Goal: Task Accomplishment & Management: Manage account settings

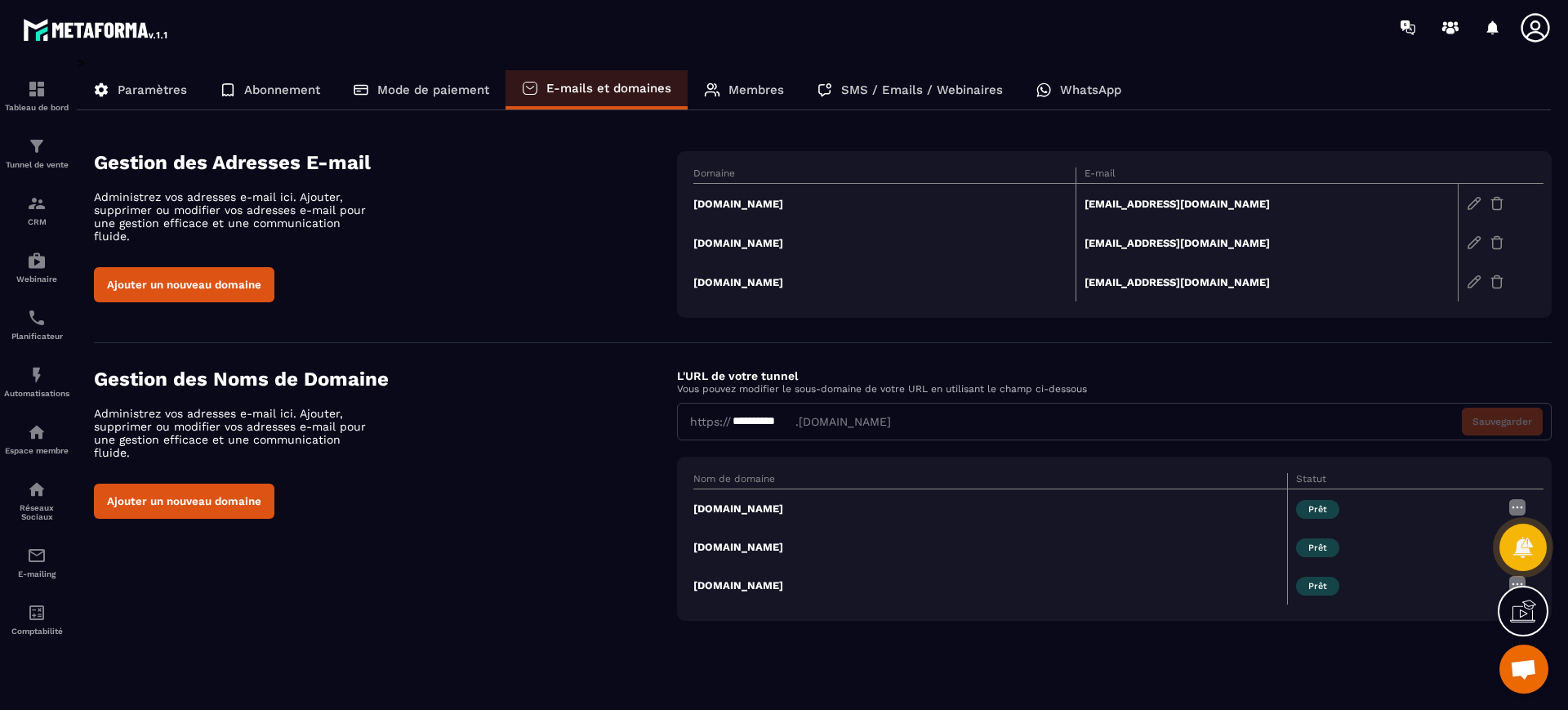
click at [754, 418] on div "**********" at bounding box center [762, 421] width 65 height 16
click at [782, 418] on div "**********" at bounding box center [762, 421] width 65 height 16
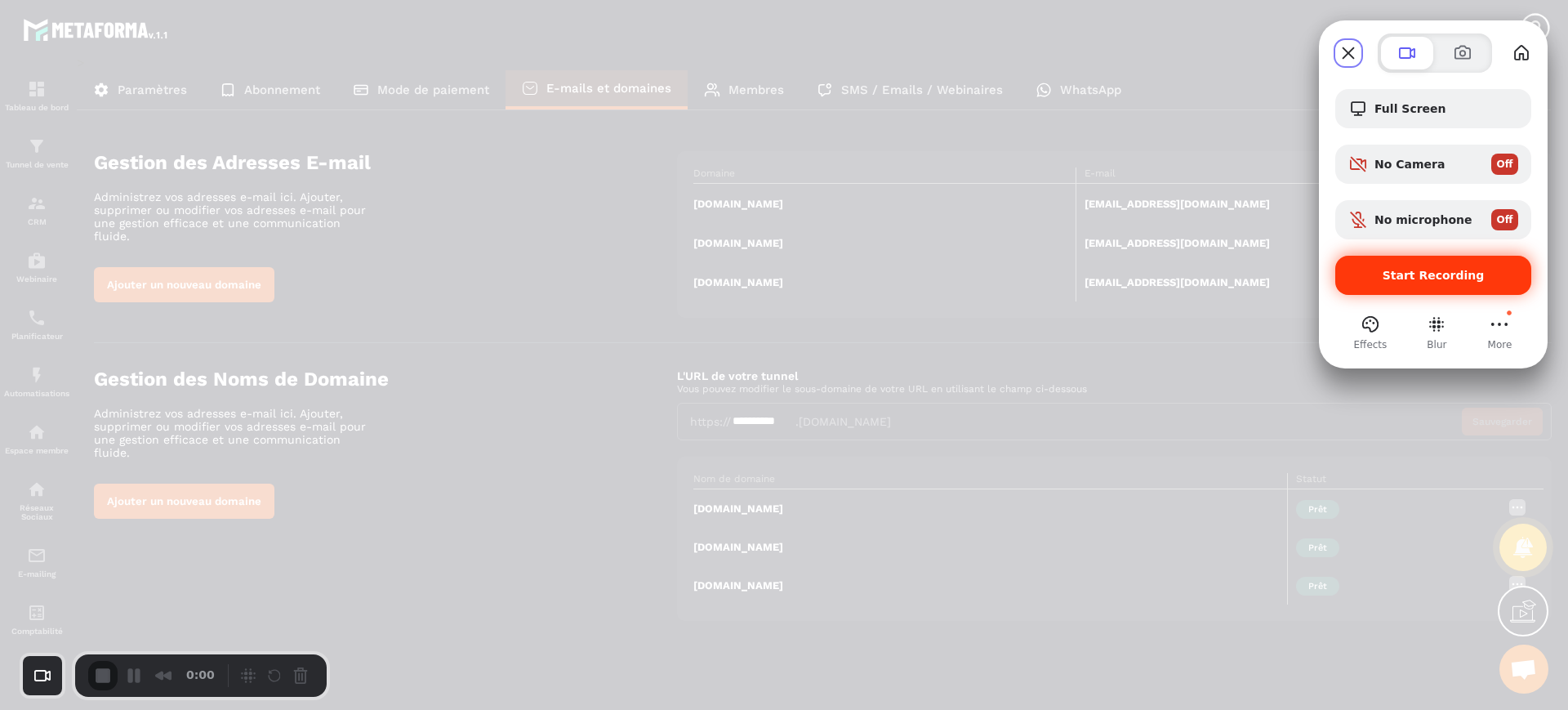
click at [1436, 270] on span "Start Recording" at bounding box center [1434, 276] width 102 height 13
click at [36, 96] on div at bounding box center [784, 355] width 1568 height 710
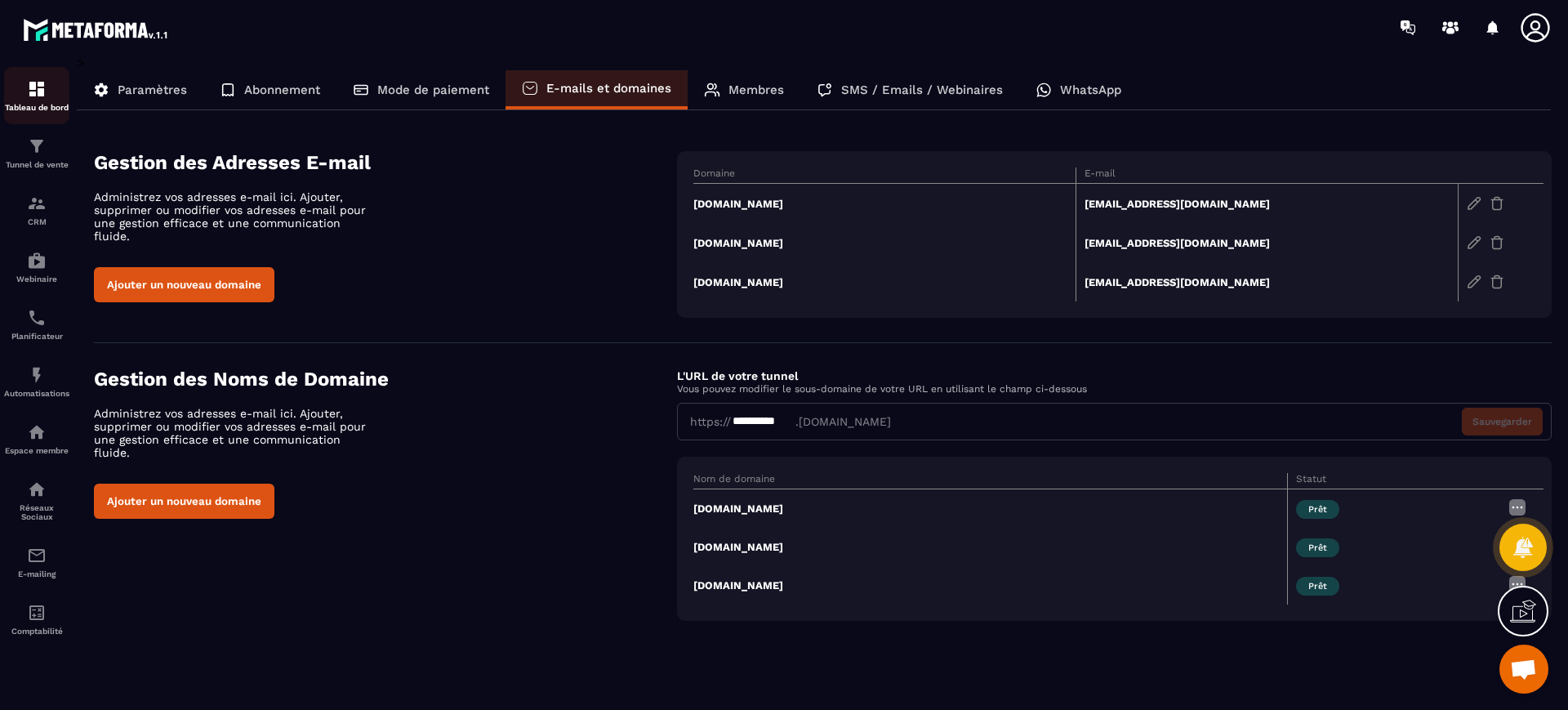
click at [36, 96] on img at bounding box center [37, 88] width 20 height 20
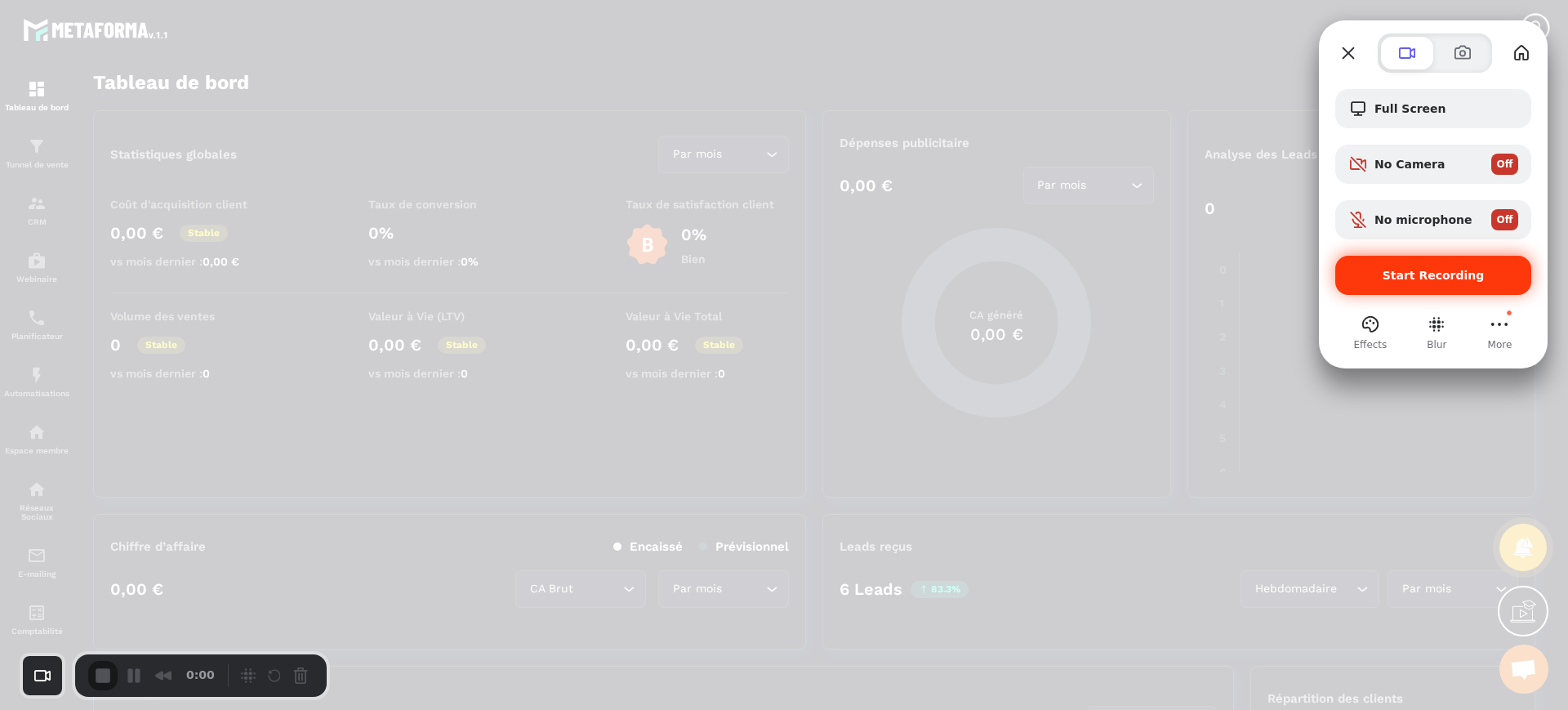
click at [1387, 262] on div "Start Recording" at bounding box center [1433, 276] width 196 height 39
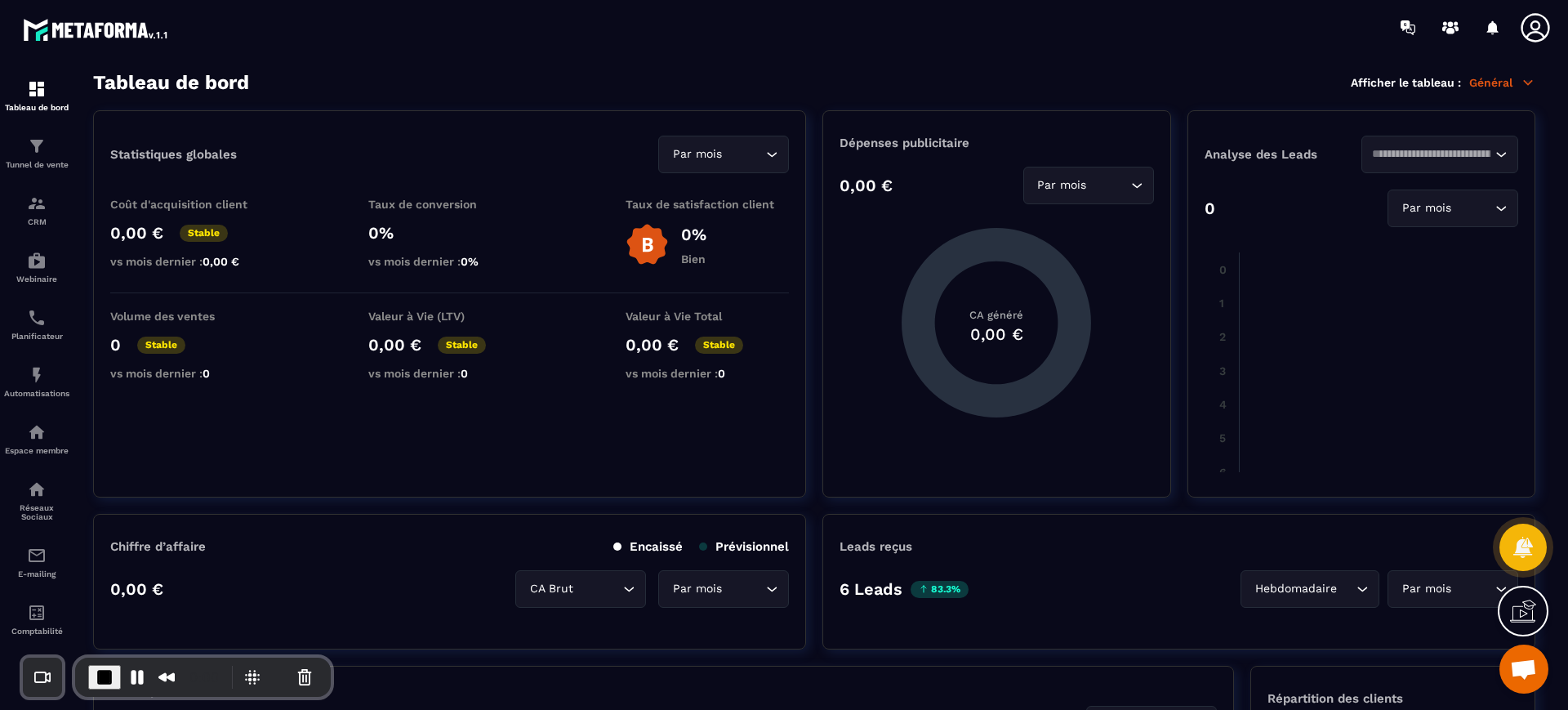
click at [1533, 25] on icon at bounding box center [1535, 27] width 33 height 33
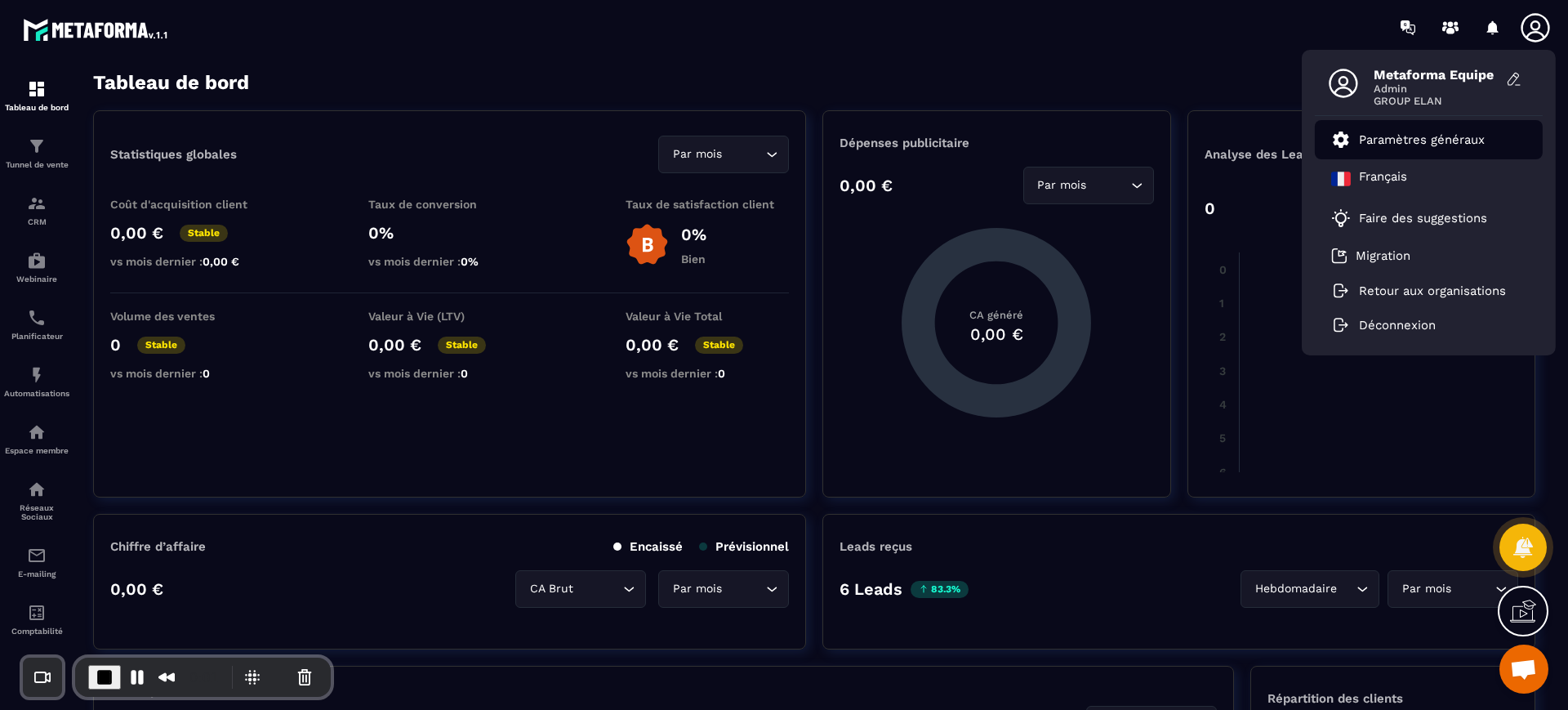
click at [1446, 138] on p "Paramètres généraux" at bounding box center [1421, 140] width 126 height 15
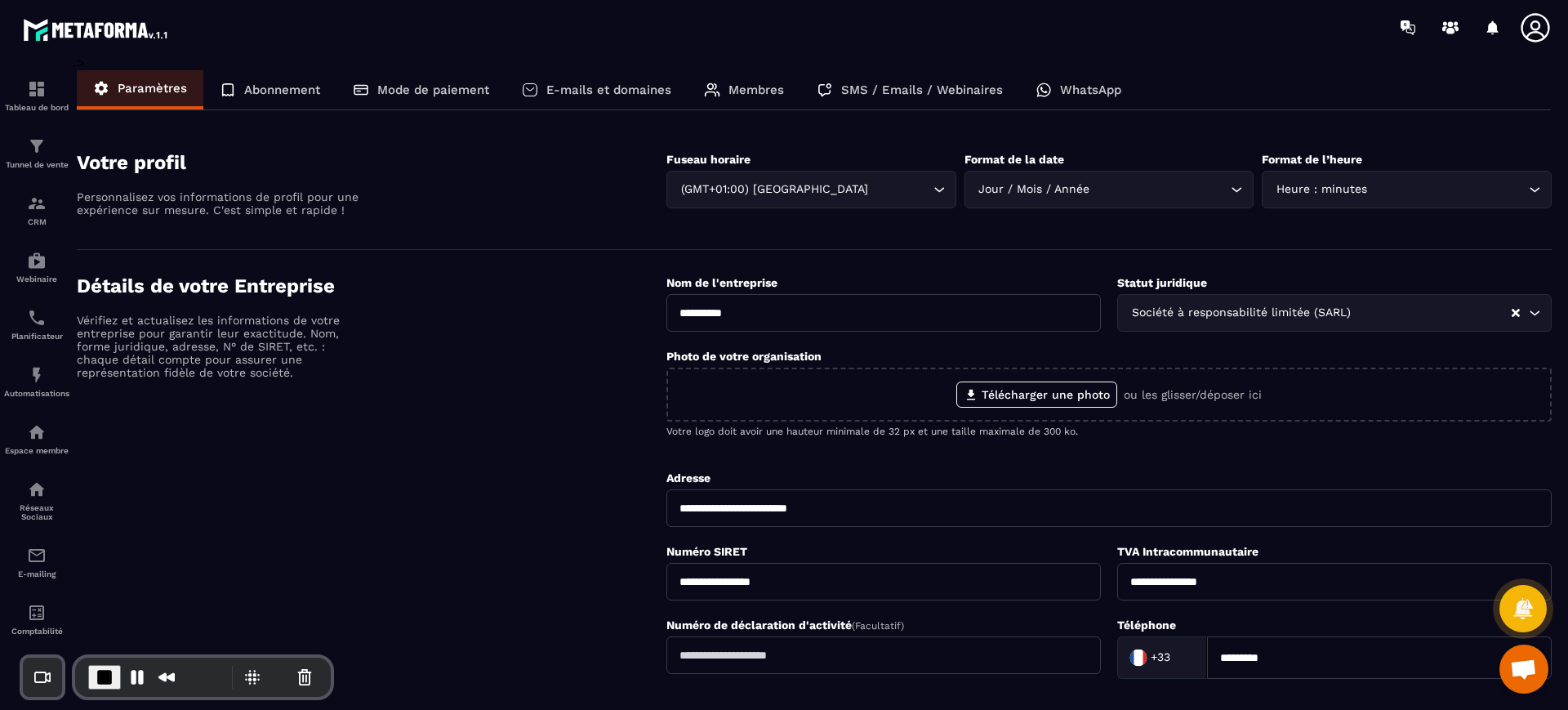
click at [576, 94] on p "E-mails et domaines" at bounding box center [608, 90] width 125 height 15
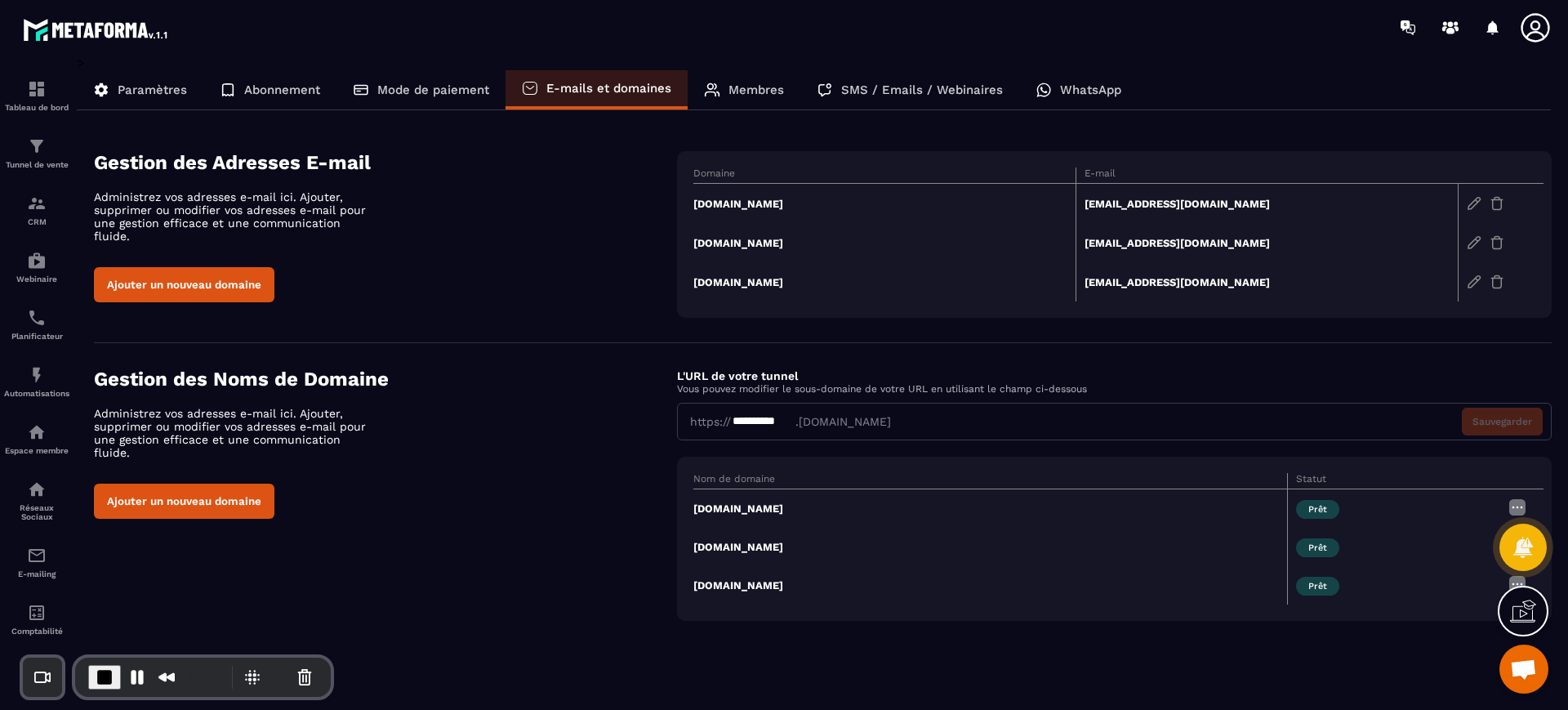
click at [775, 414] on div "**********" at bounding box center [762, 421] width 65 height 16
click at [732, 420] on div "**********" at bounding box center [762, 421] width 65 height 16
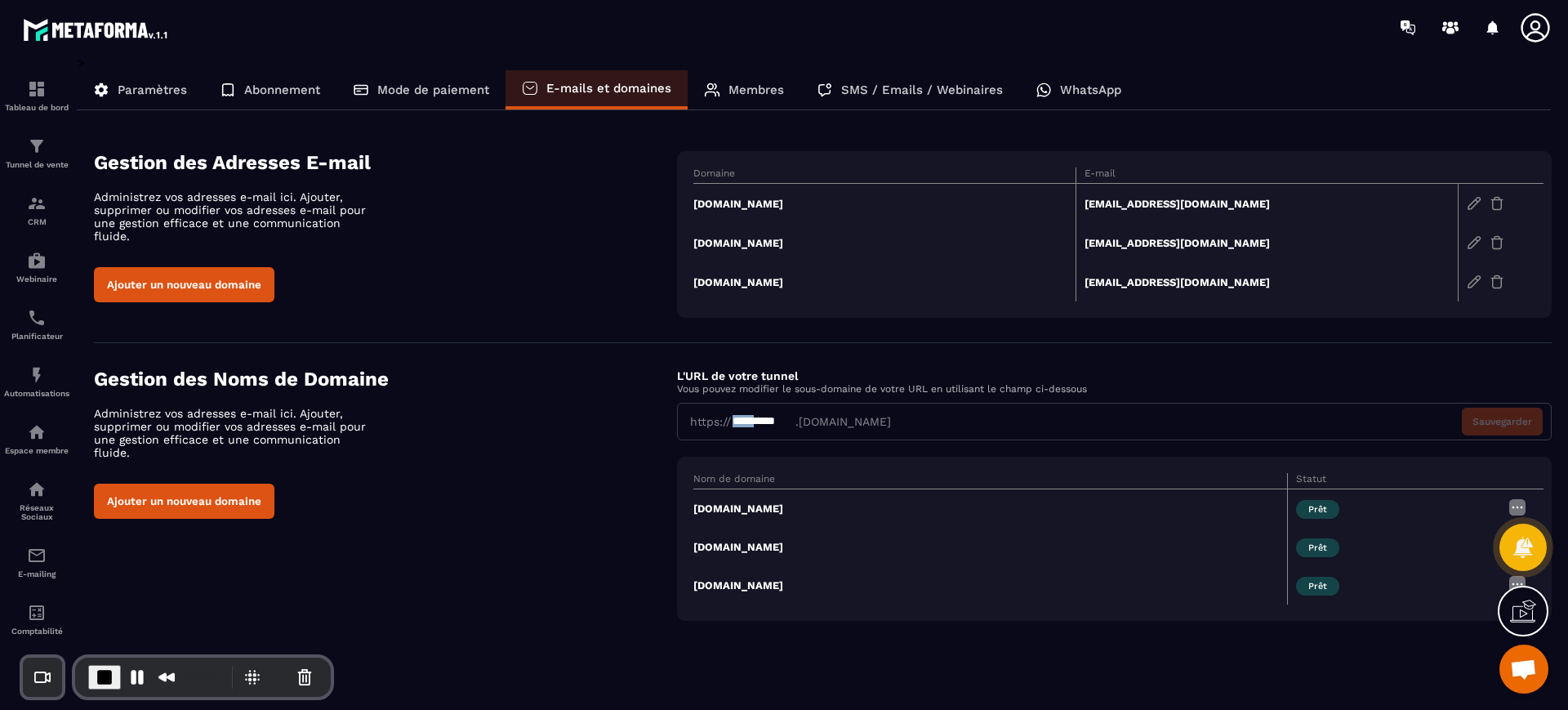
click at [732, 420] on div "**********" at bounding box center [762, 421] width 65 height 16
click at [24, 146] on div "Tunnel de vente" at bounding box center [36, 152] width 65 height 33
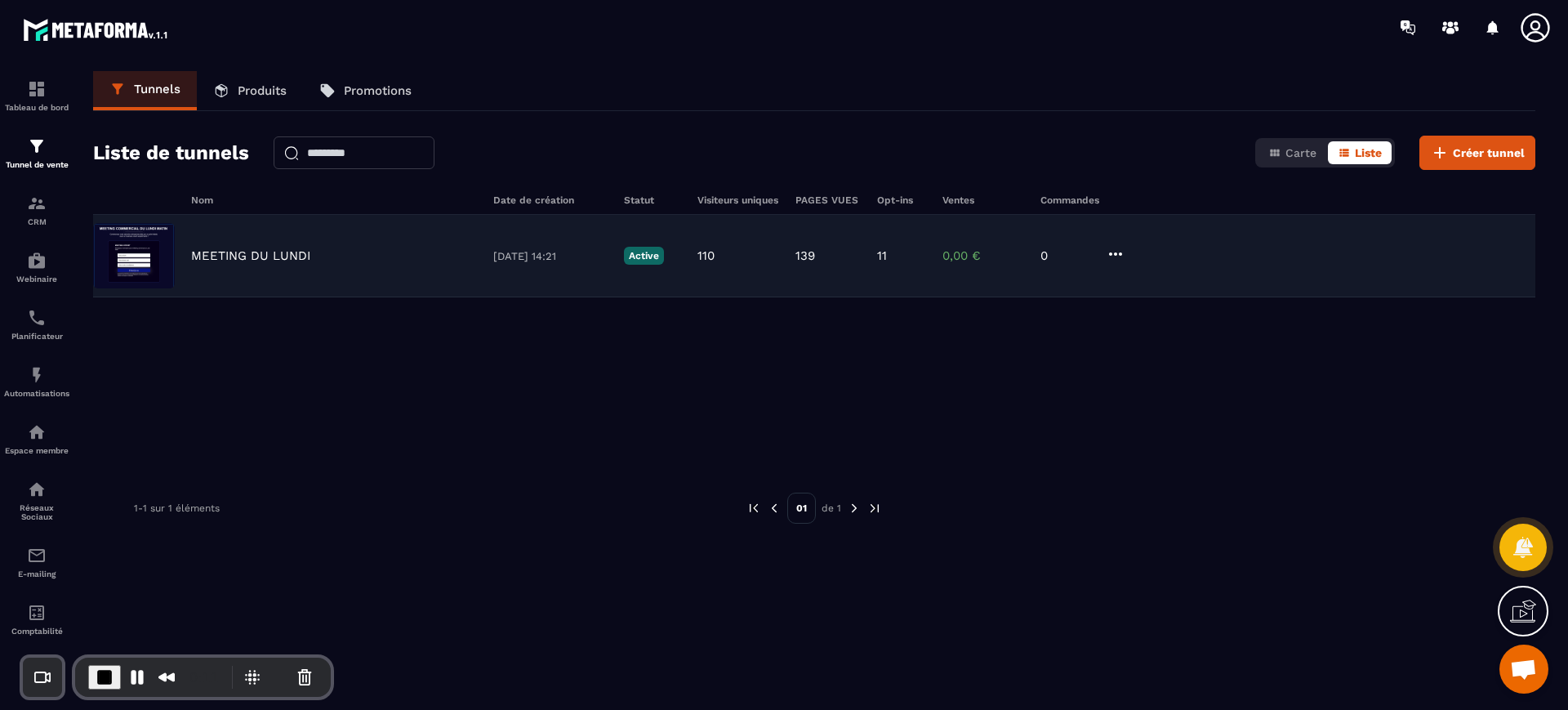
click at [288, 258] on p "MEETING DU LUNDI" at bounding box center [250, 256] width 119 height 15
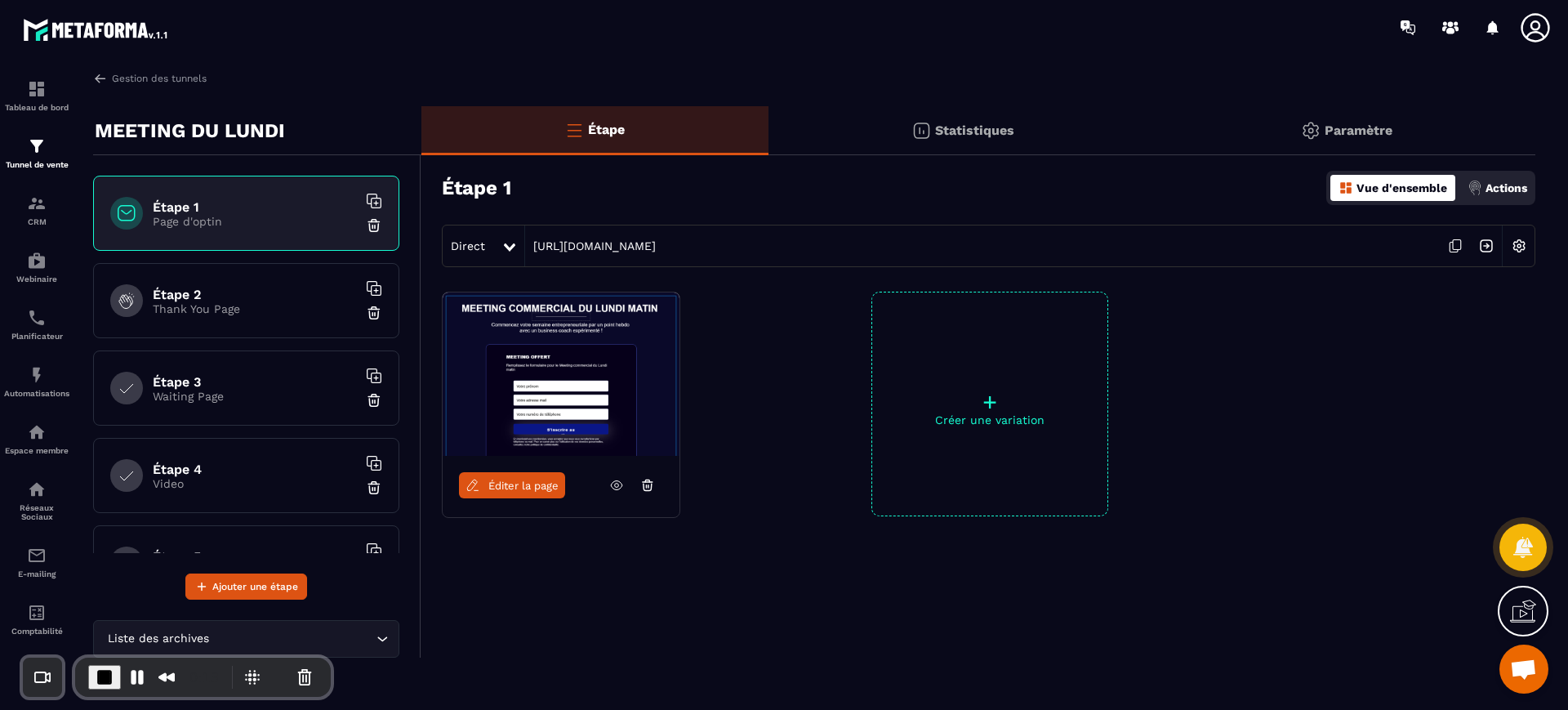
click at [1351, 137] on p "Paramètre" at bounding box center [1358, 130] width 68 height 16
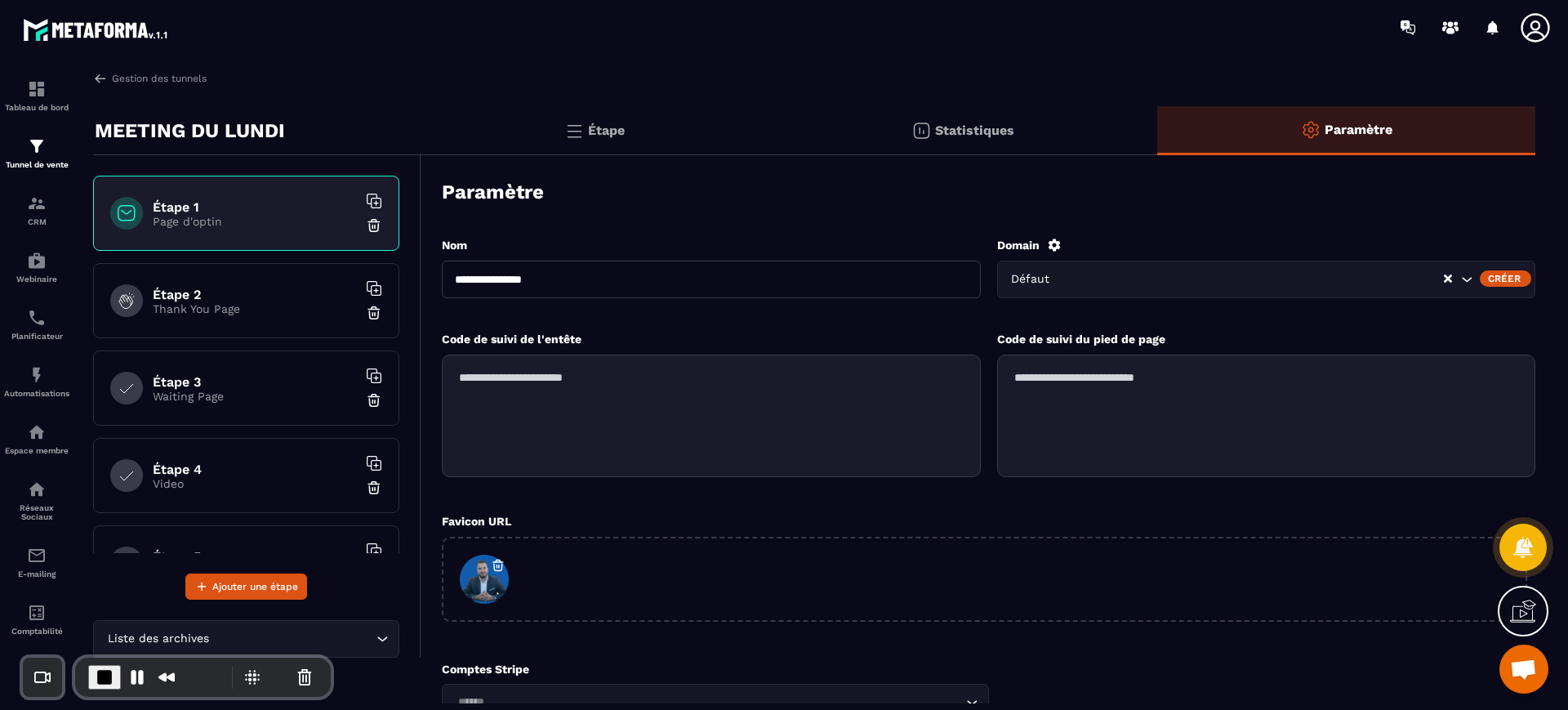
click at [1520, 276] on div "Créer" at bounding box center [1505, 278] width 52 height 16
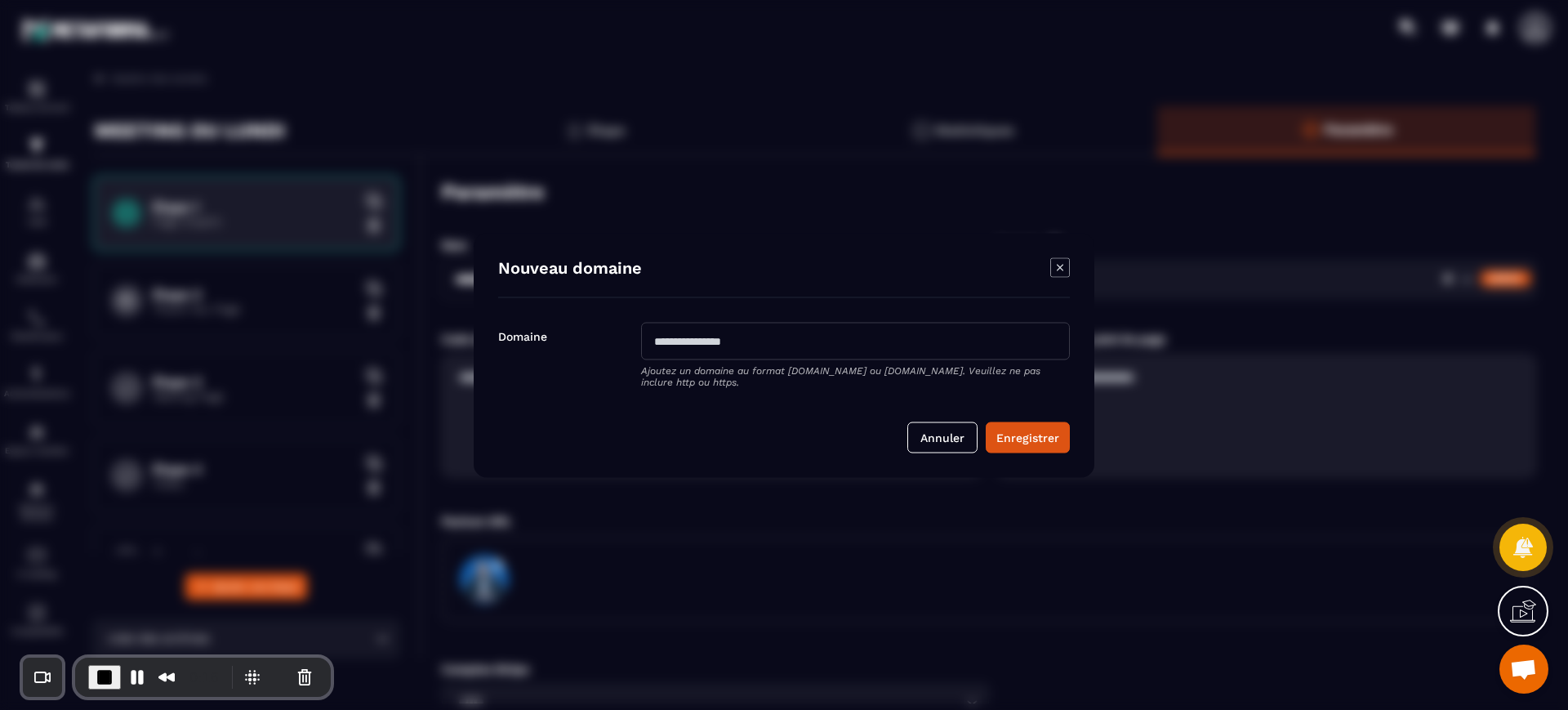
click at [725, 333] on input "Modal window" at bounding box center [855, 340] width 429 height 38
type input "**********"
click at [1011, 419] on div "Annuler Enregistrer" at bounding box center [784, 424] width 572 height 55
click at [1015, 436] on button "Enregistrer" at bounding box center [1027, 436] width 84 height 31
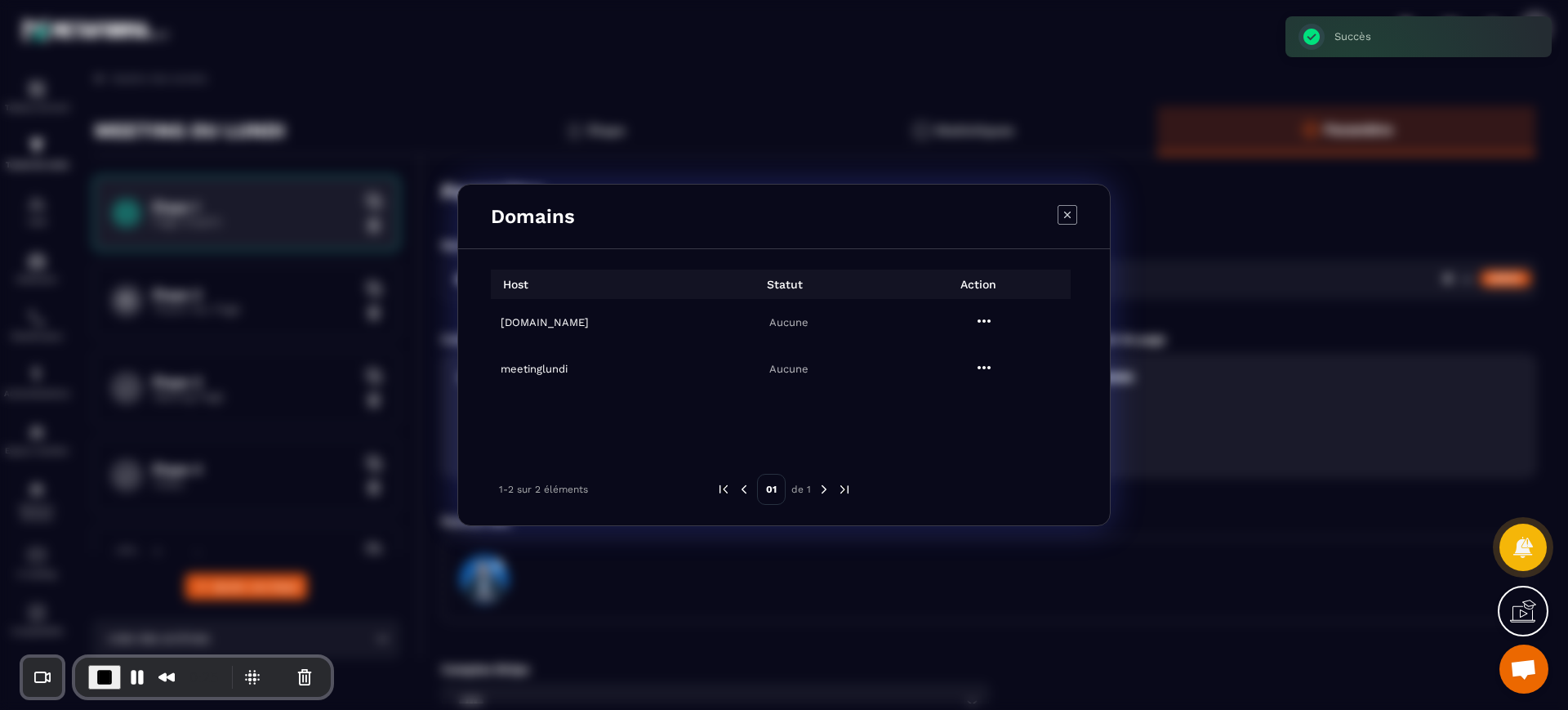
click at [553, 366] on h6 "meetinglundi" at bounding box center [592, 369] width 185 height 12
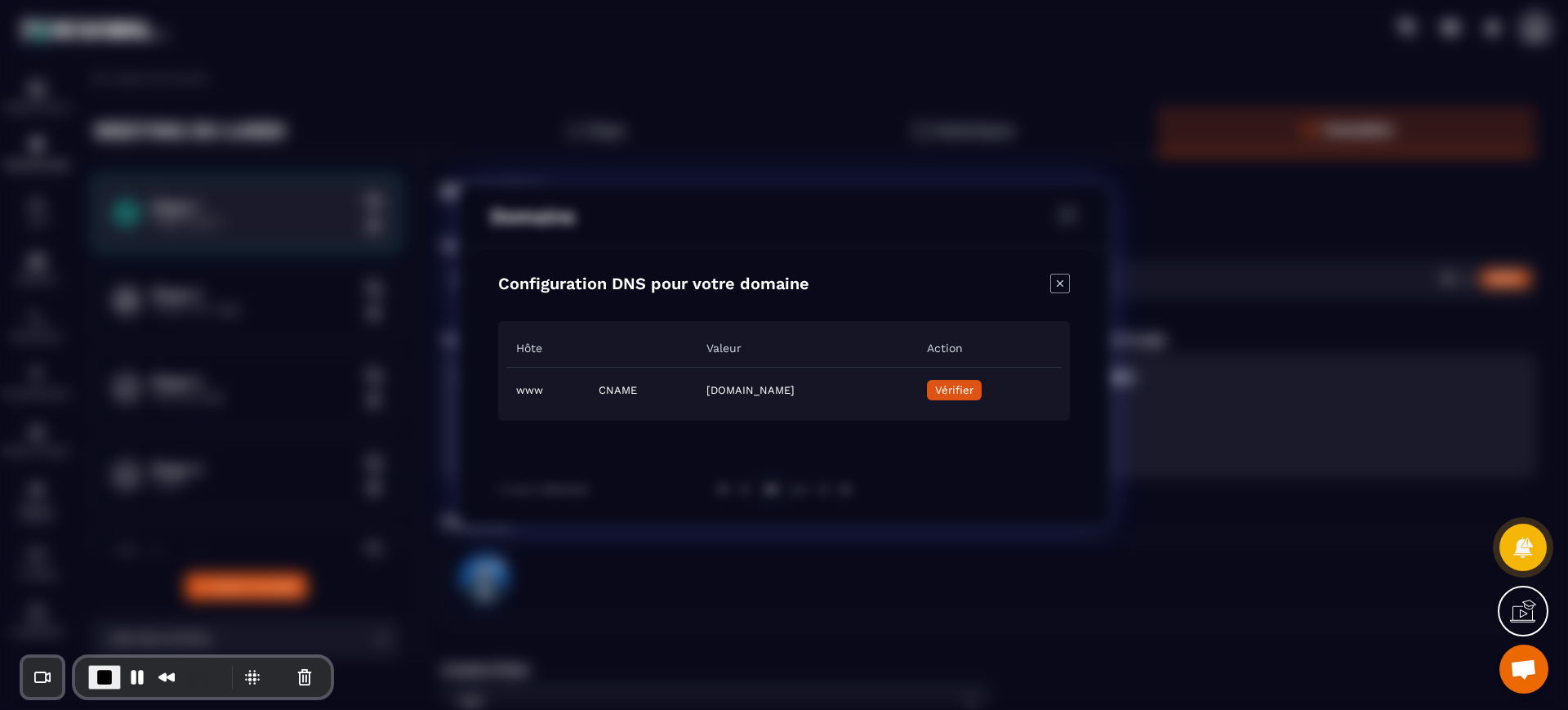
click at [1058, 282] on icon "Close modal" at bounding box center [1059, 282] width 7 height 7
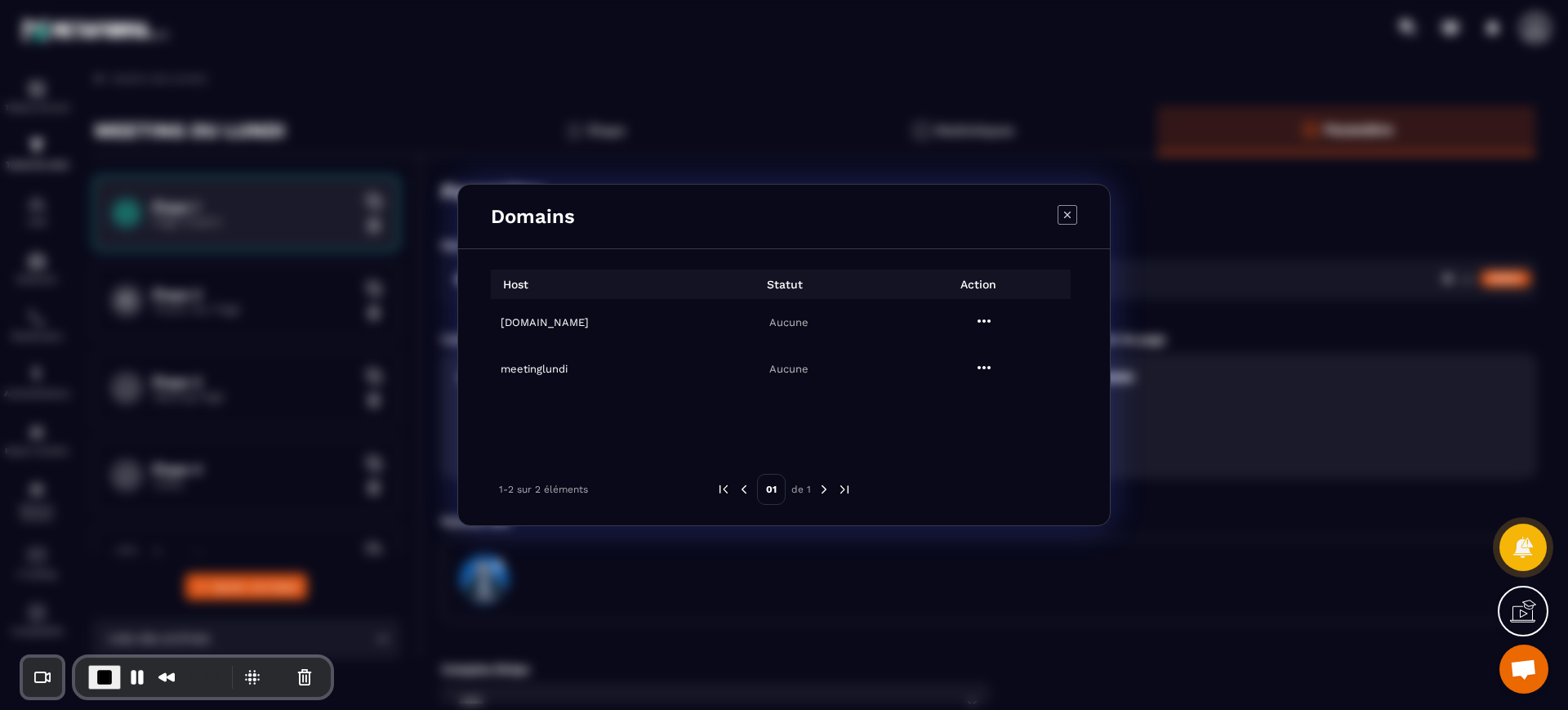
click at [545, 376] on td "meetinglundi" at bounding box center [588, 369] width 196 height 47
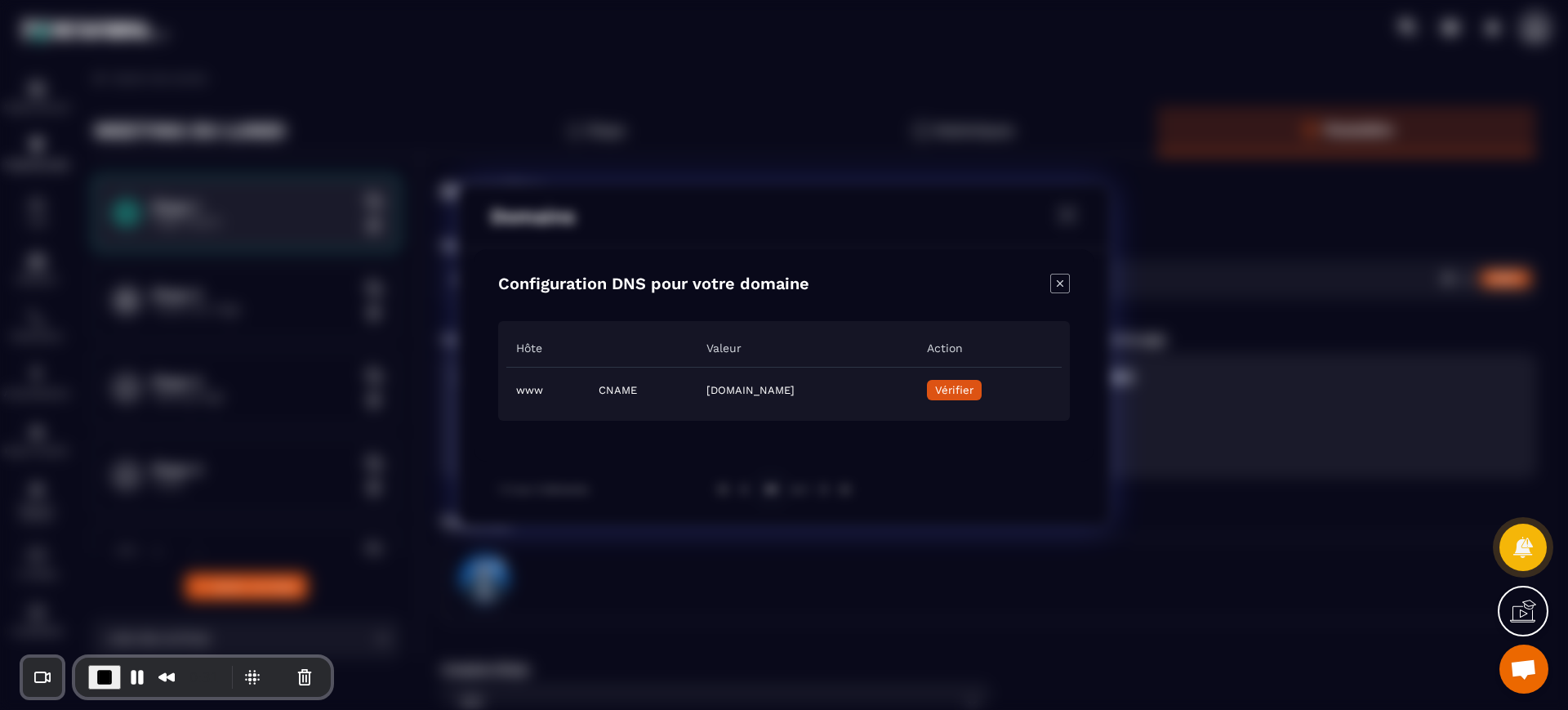
drag, startPoint x: 937, startPoint y: 391, endPoint x: 620, endPoint y: 393, distance: 317.0
click at [697, 393] on td "[DOMAIN_NAME]" at bounding box center [807, 389] width 220 height 46
click at [1059, 289] on icon "Close modal" at bounding box center [1059, 283] width 20 height 20
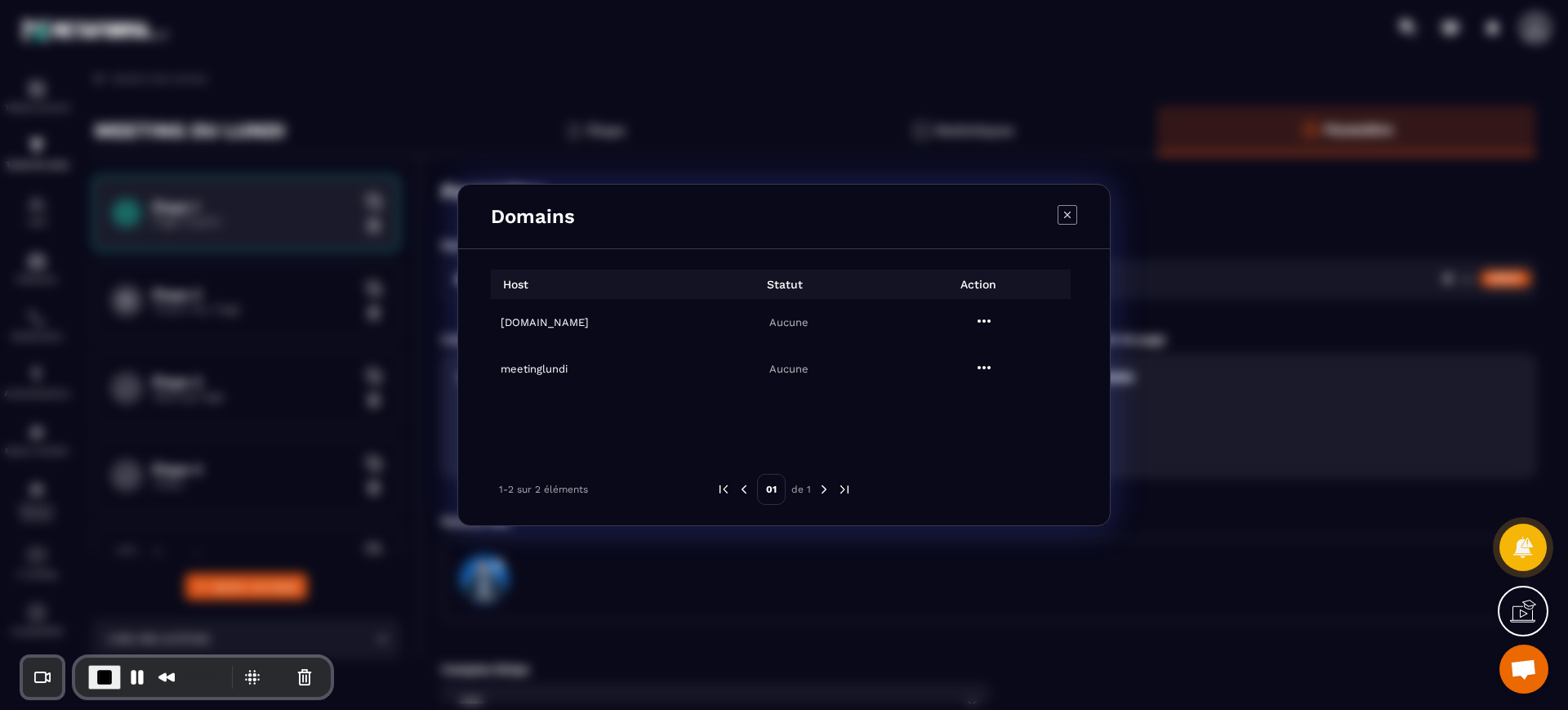
click at [988, 319] on icon "Modal window" at bounding box center [983, 321] width 20 height 20
click at [983, 394] on span "Supprimer" at bounding box center [994, 390] width 53 height 16
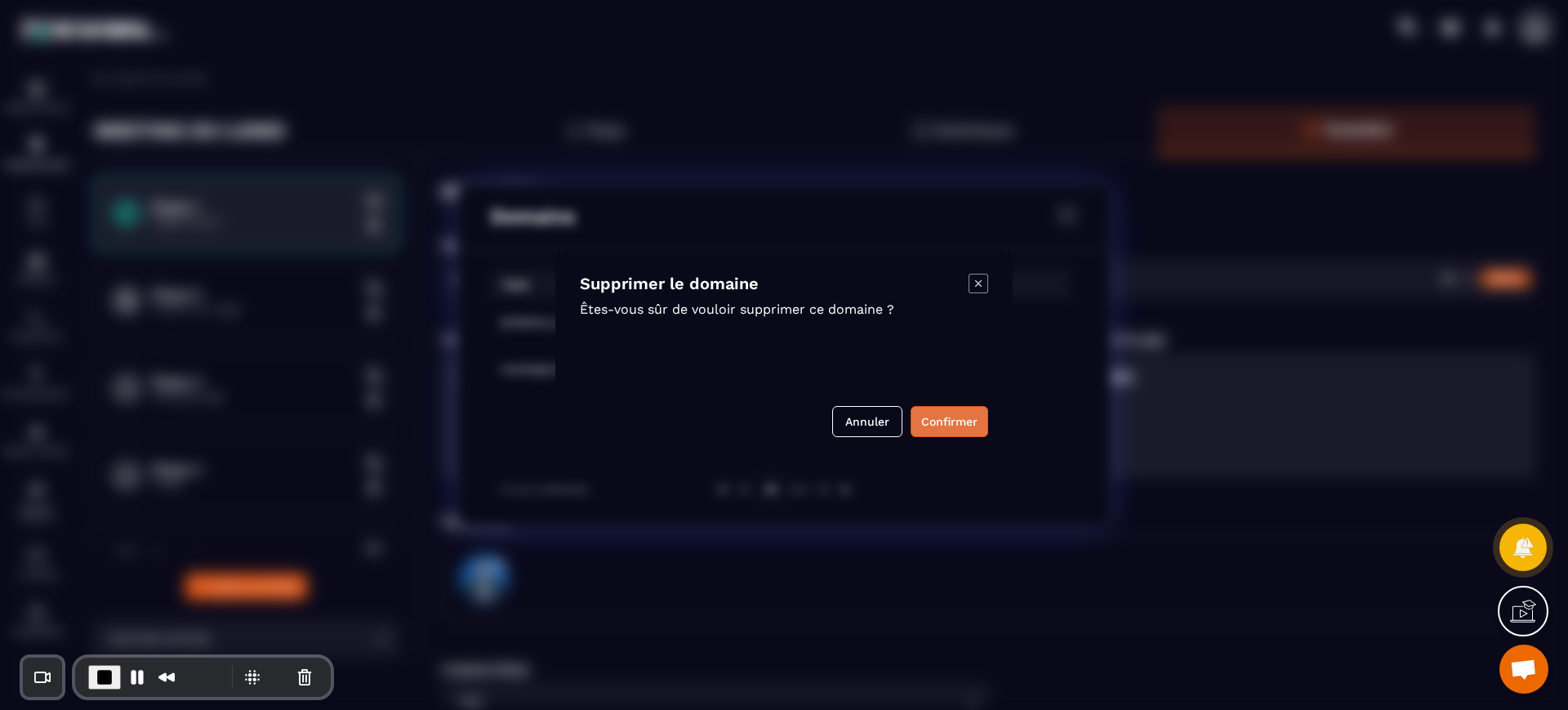
click at [959, 407] on button "Confirmer" at bounding box center [949, 421] width 78 height 31
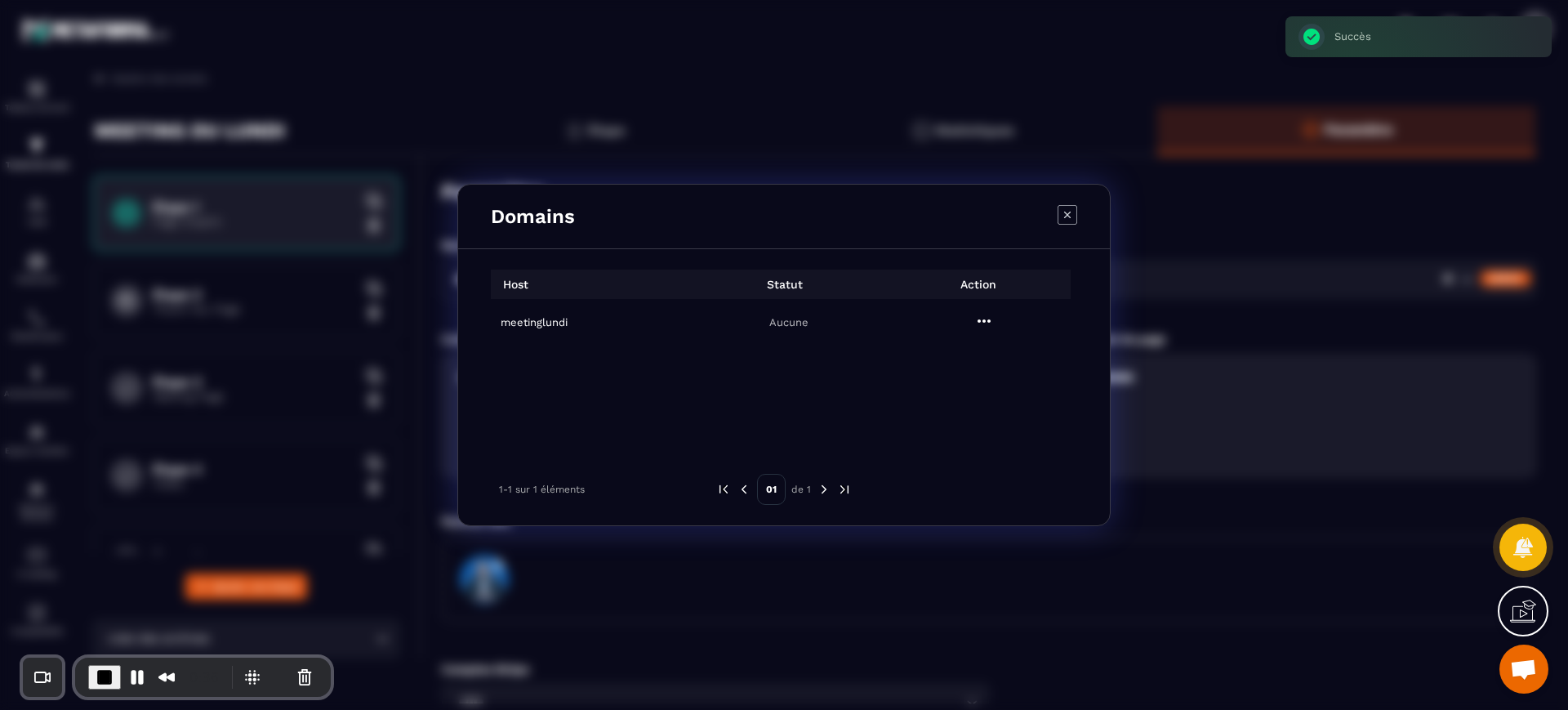
click at [1061, 214] on icon "Modal window" at bounding box center [1067, 214] width 20 height 20
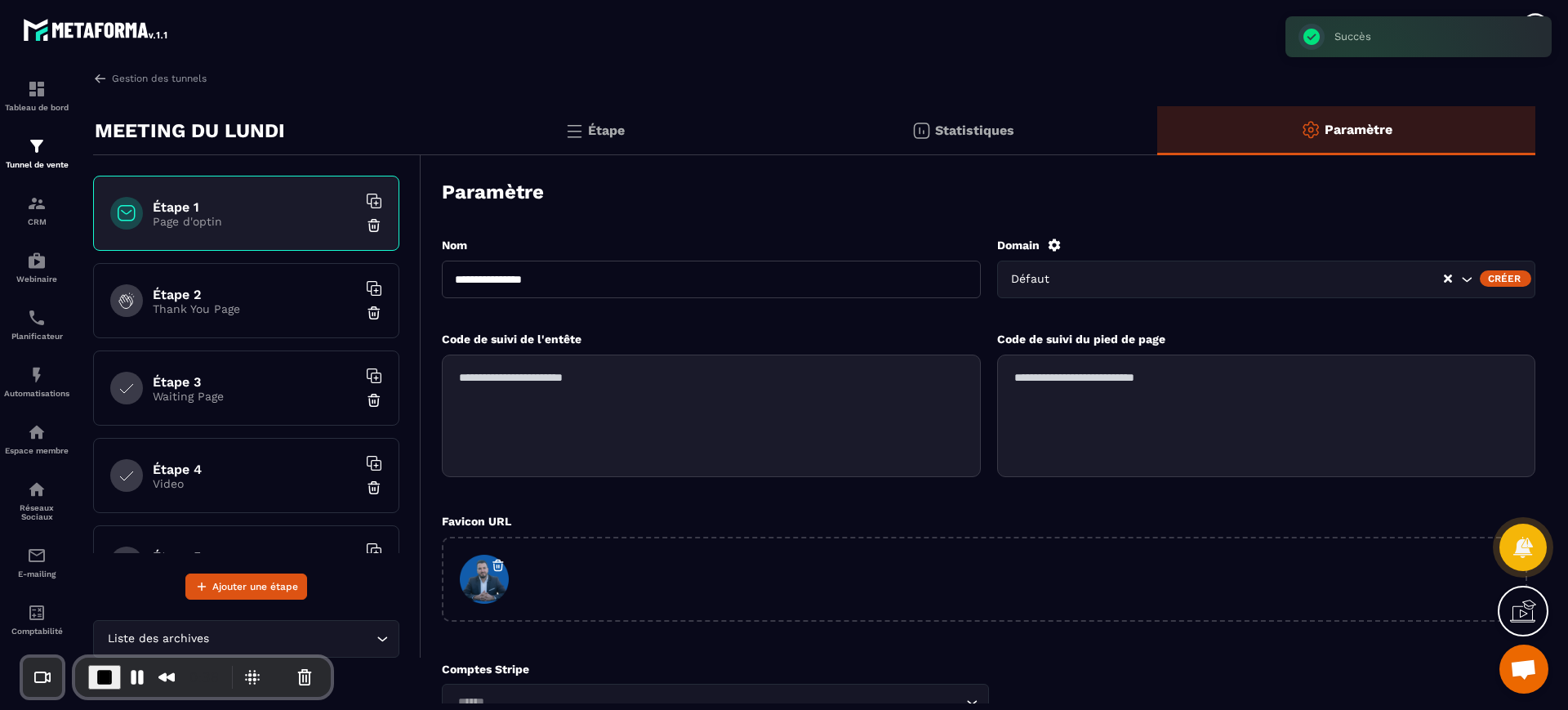
click at [1057, 242] on icon at bounding box center [1054, 245] width 12 height 12
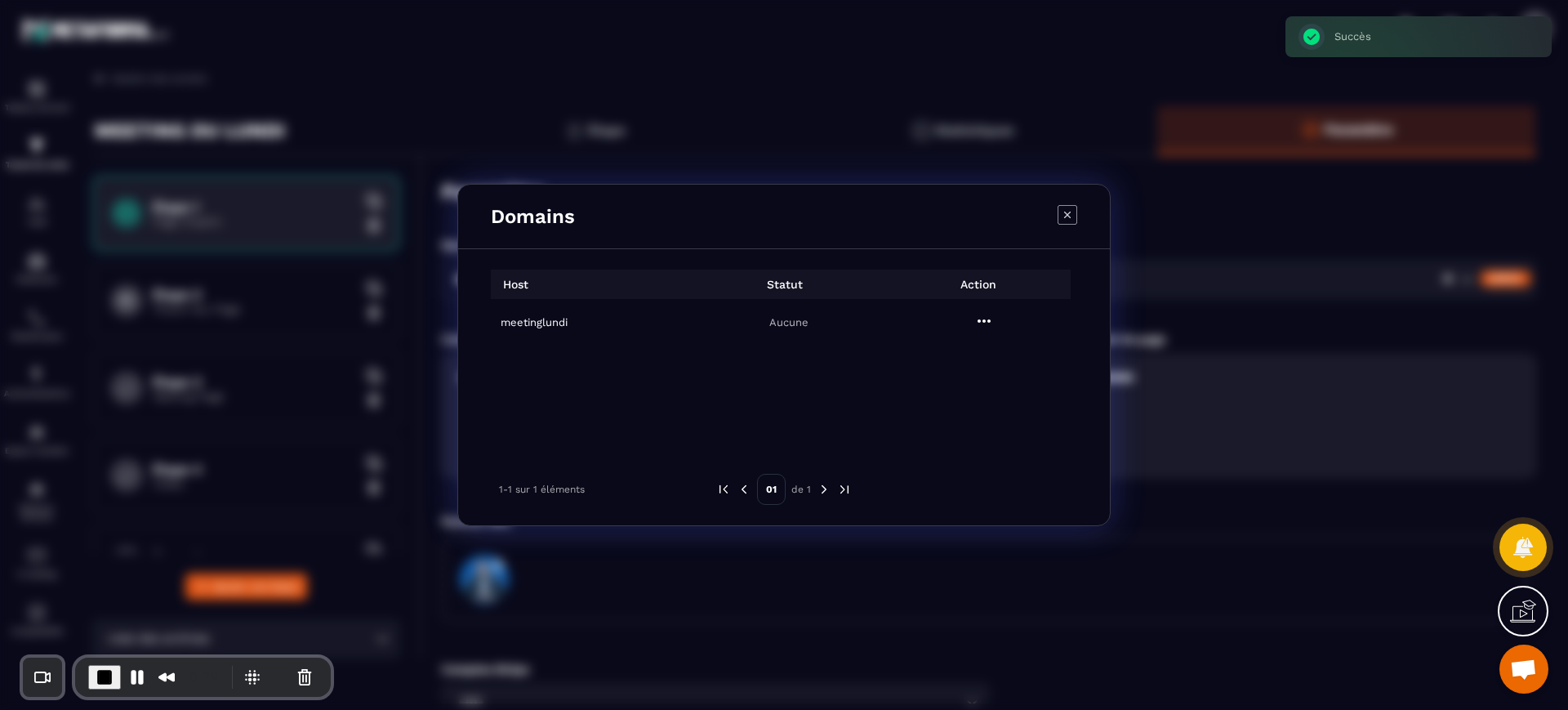
click at [537, 310] on td "meetinglundi" at bounding box center [588, 323] width 196 height 47
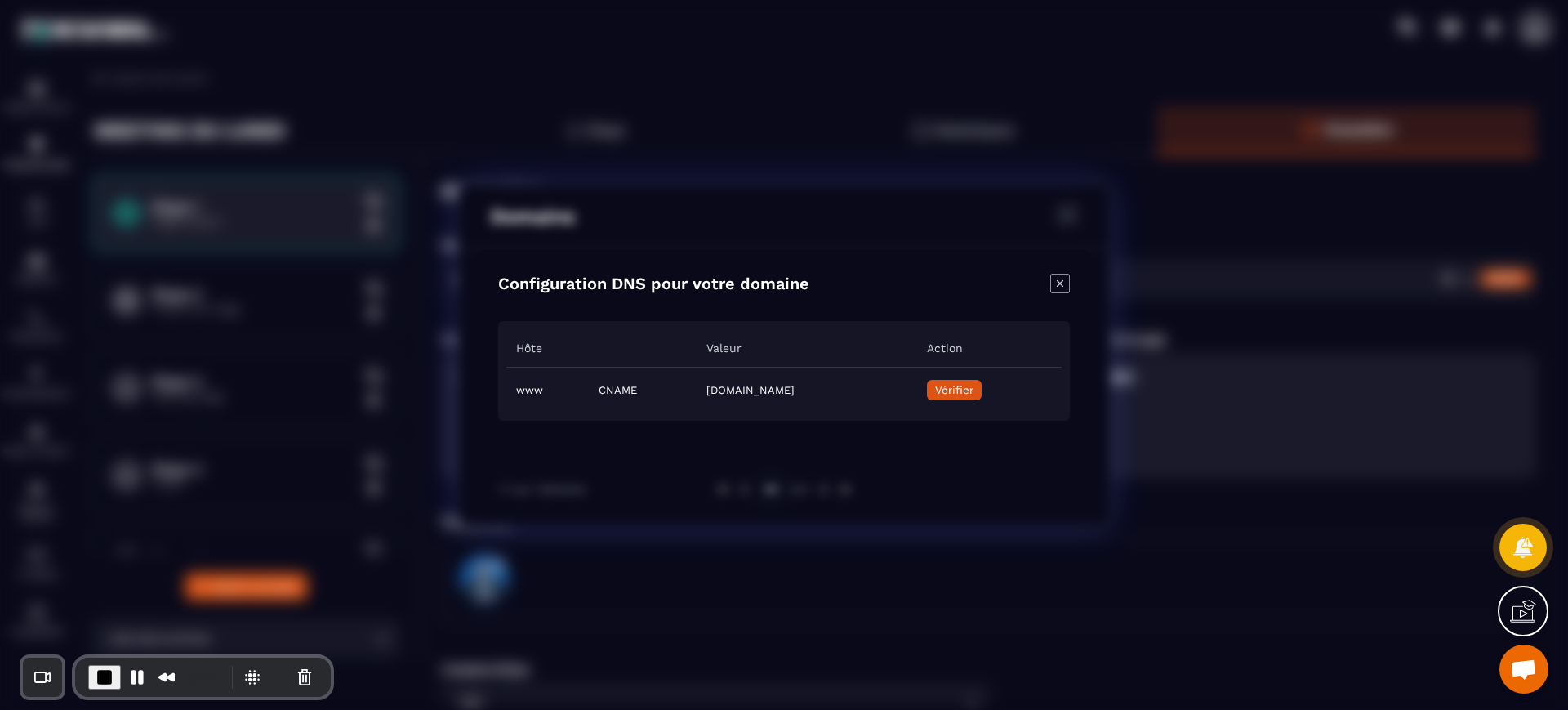
click at [1055, 278] on icon "Close modal" at bounding box center [1059, 283] width 20 height 20
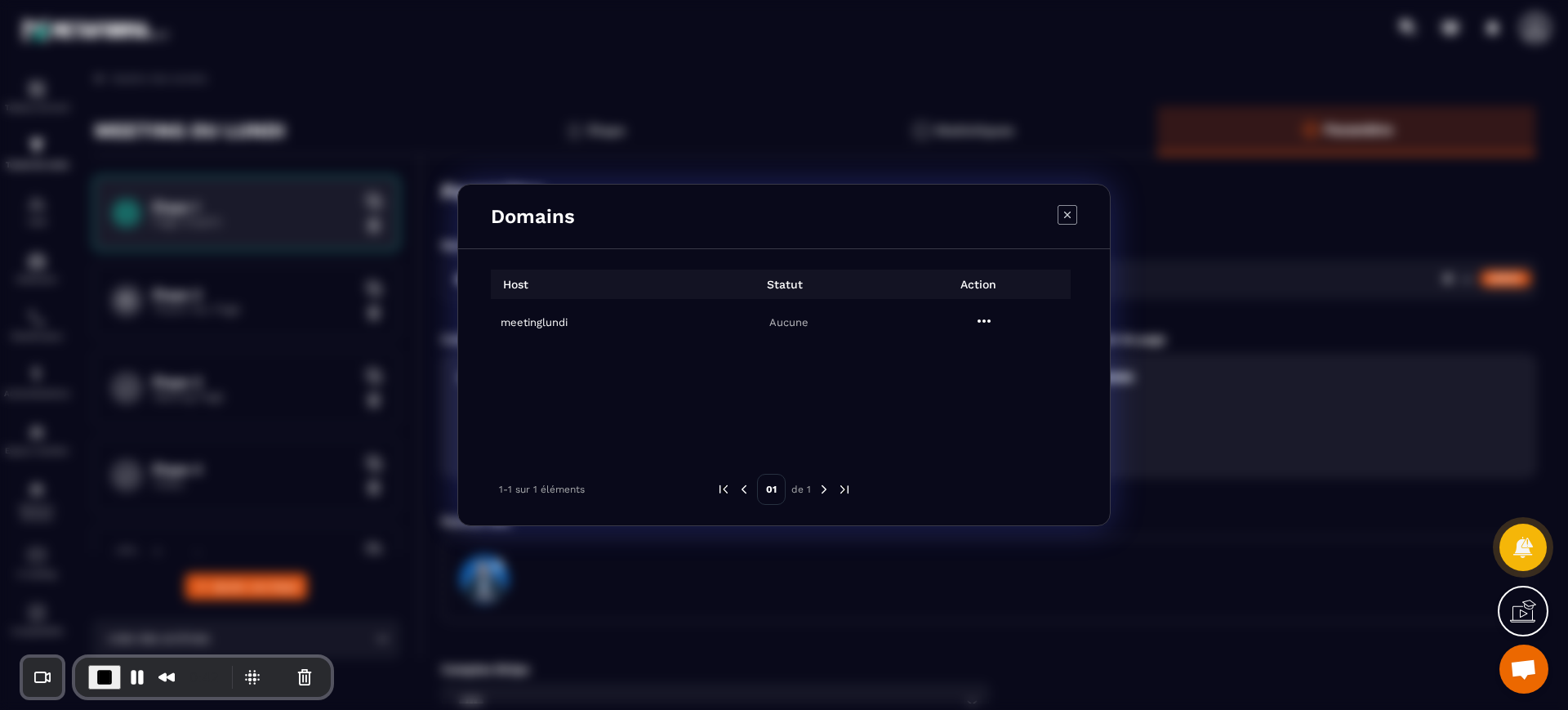
click at [97, 675] on span "End Recording" at bounding box center [104, 677] width 20 height 20
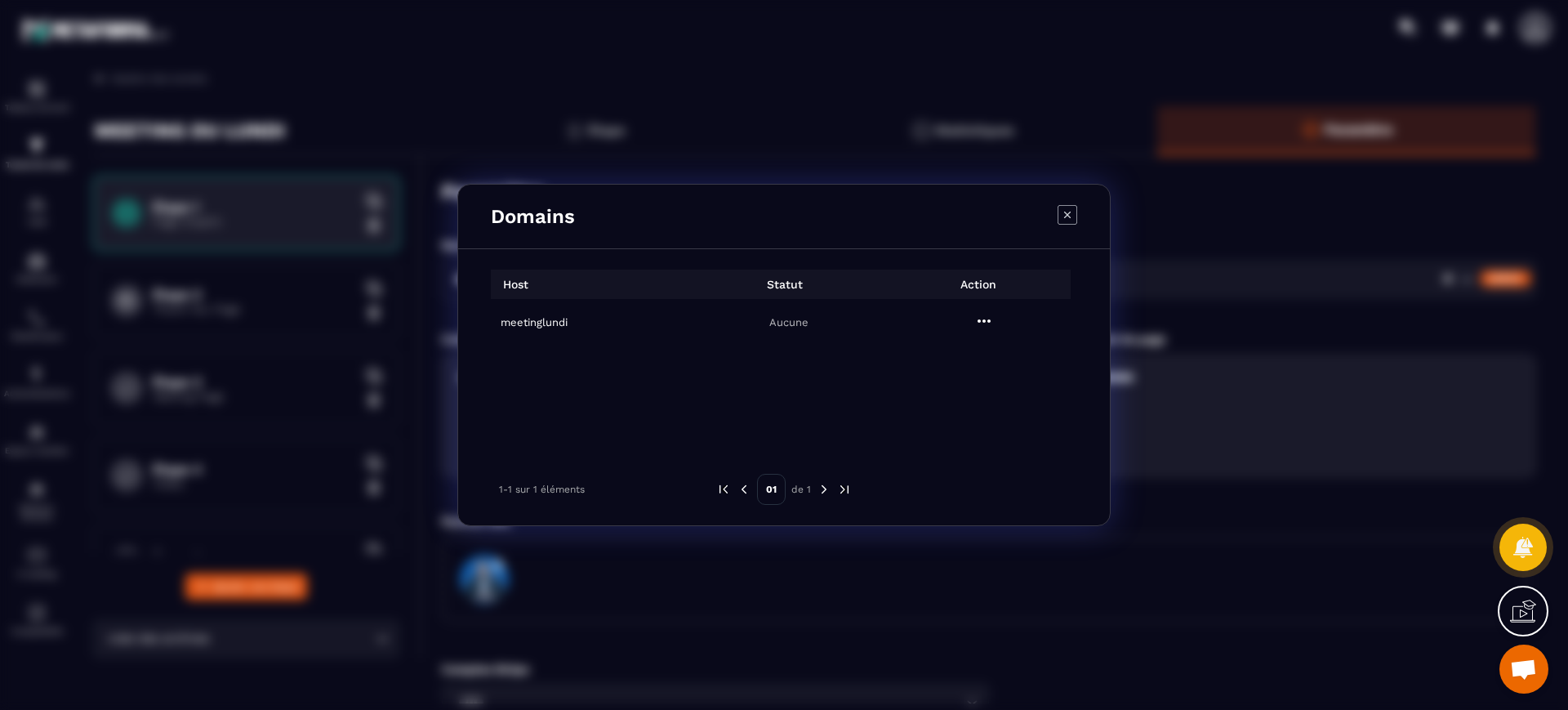
click at [1062, 214] on icon "Modal window" at bounding box center [1067, 214] width 20 height 20
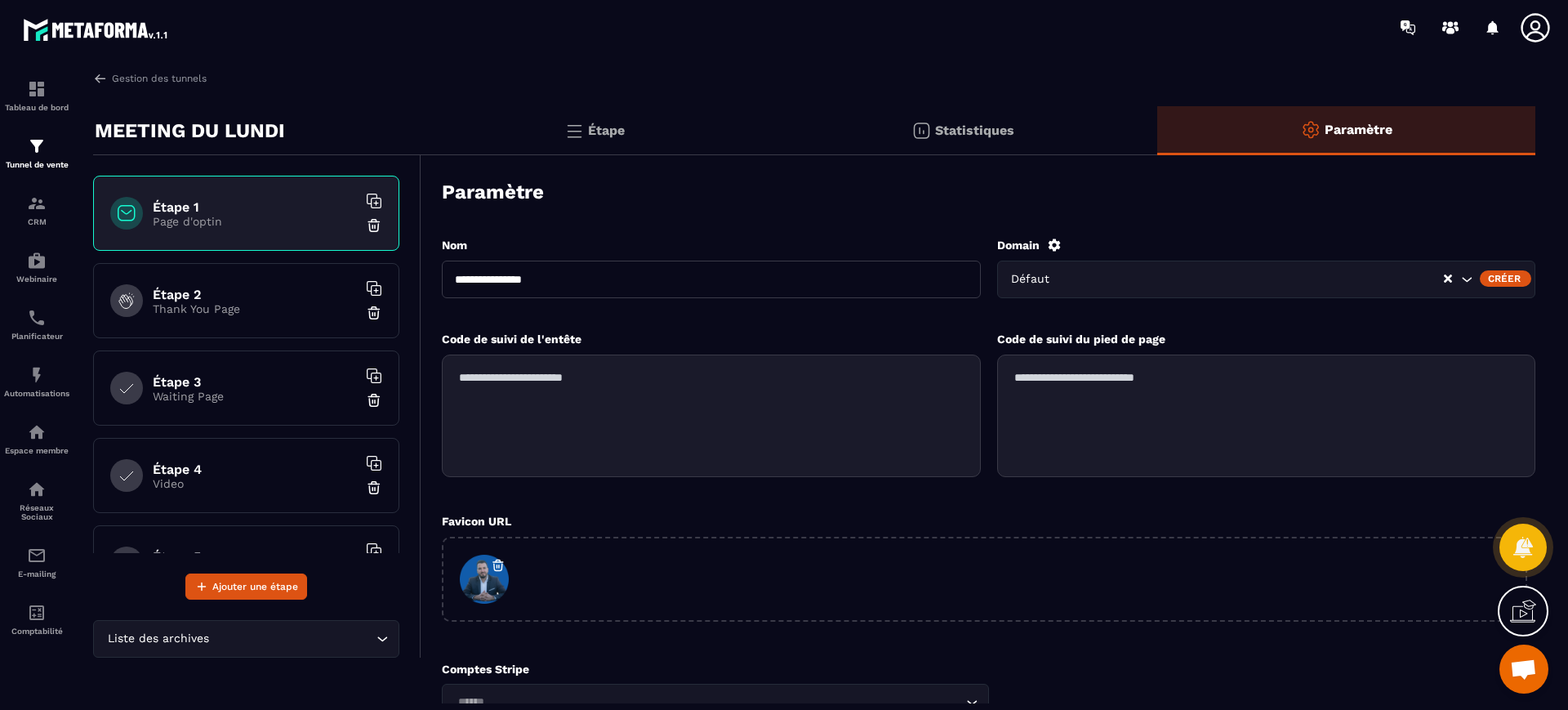
click at [620, 134] on p "Étape" at bounding box center [605, 130] width 37 height 16
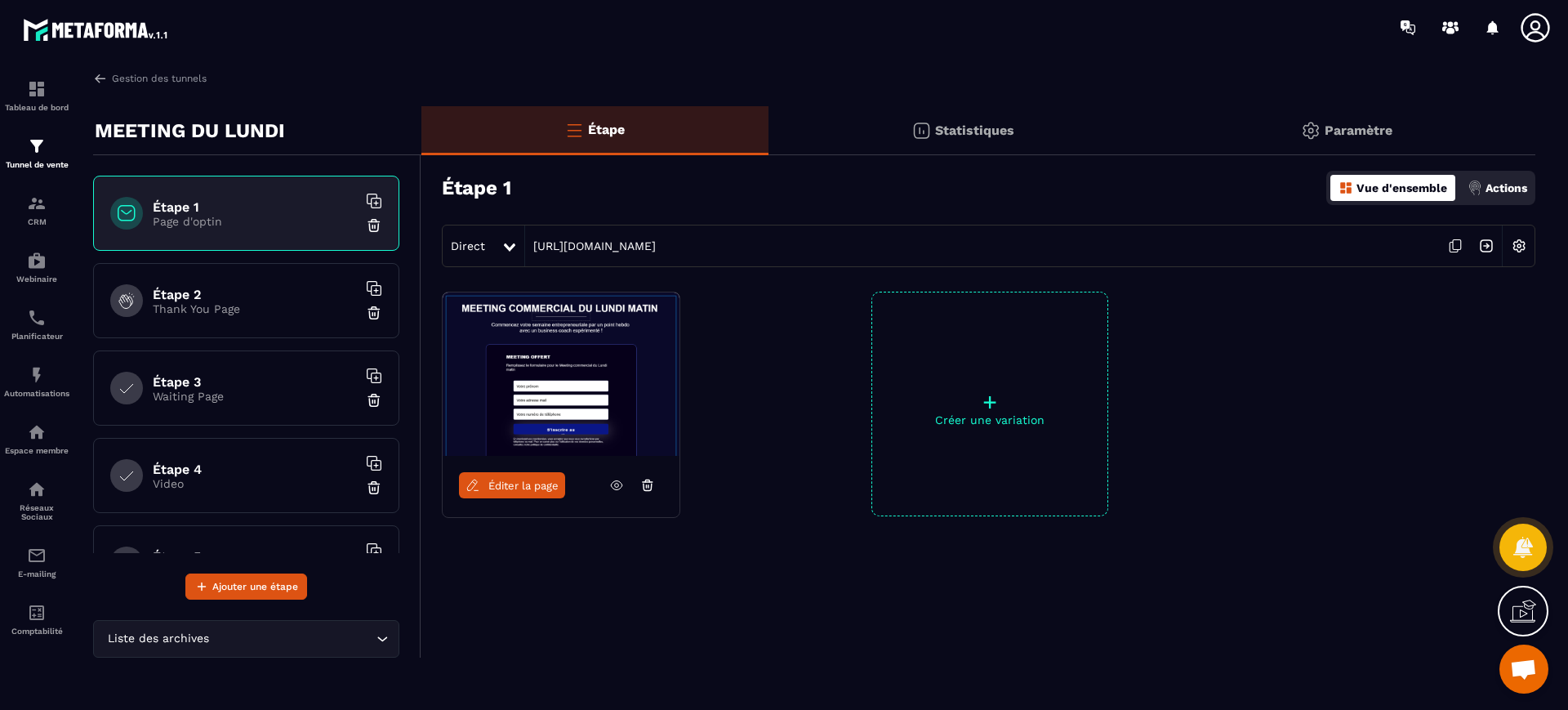
click at [1520, 245] on img at bounding box center [1518, 245] width 31 height 31
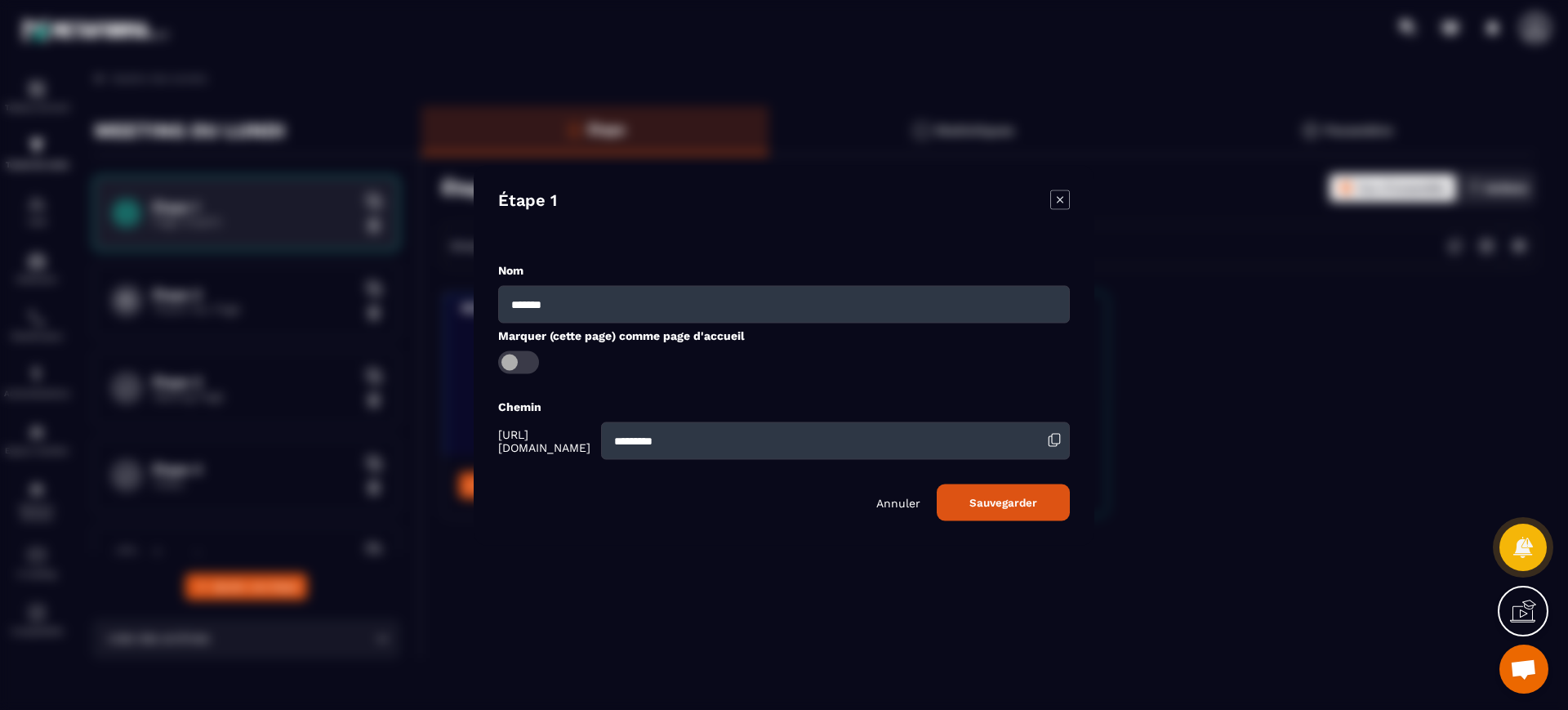
drag, startPoint x: 604, startPoint y: 451, endPoint x: 538, endPoint y: 433, distance: 68.4
click at [538, 433] on span "[URL][DOMAIN_NAME]" at bounding box center [547, 440] width 99 height 26
copy span "[DOMAIN_NAME][URL]"
click at [1162, 395] on div "Modal window" at bounding box center [784, 355] width 1568 height 710
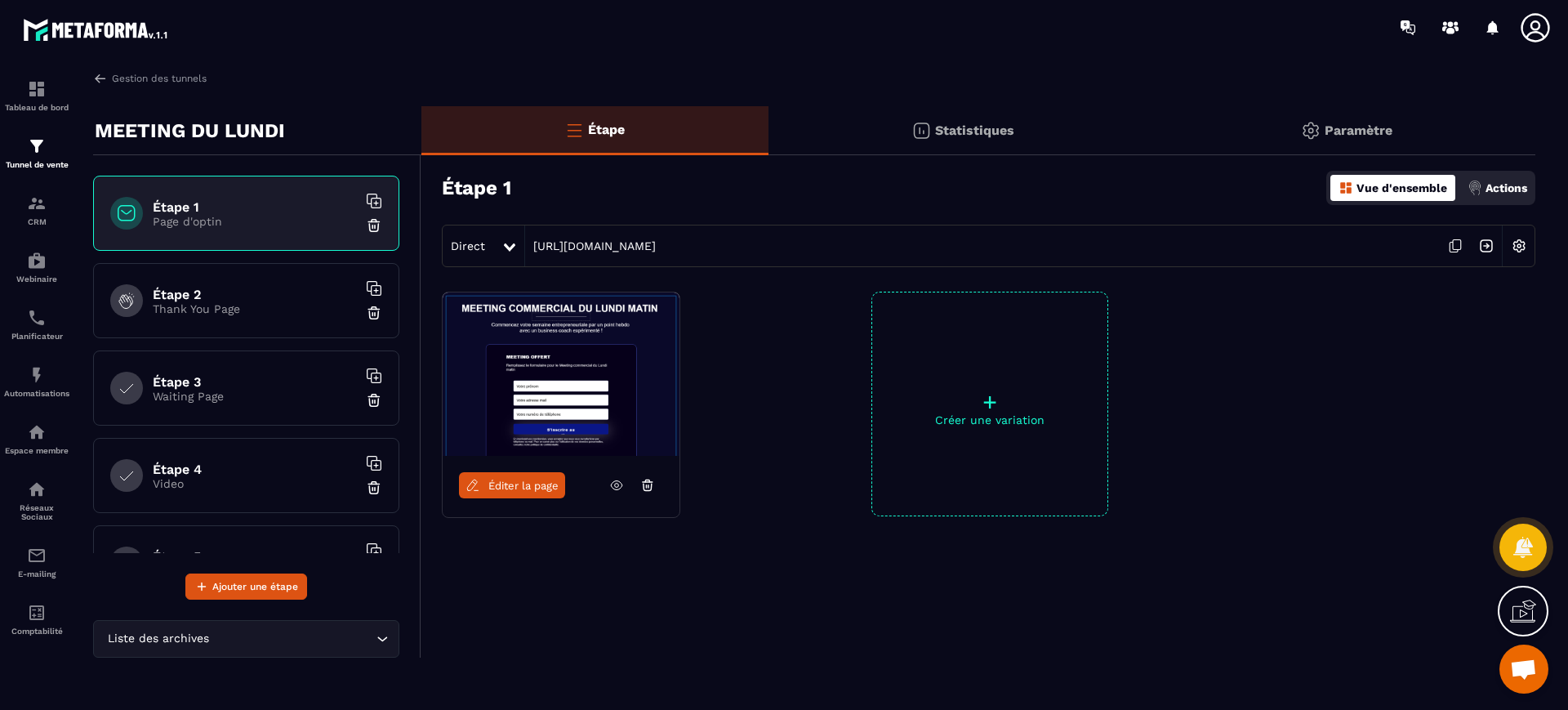
click at [1532, 23] on icon at bounding box center [1535, 27] width 33 height 33
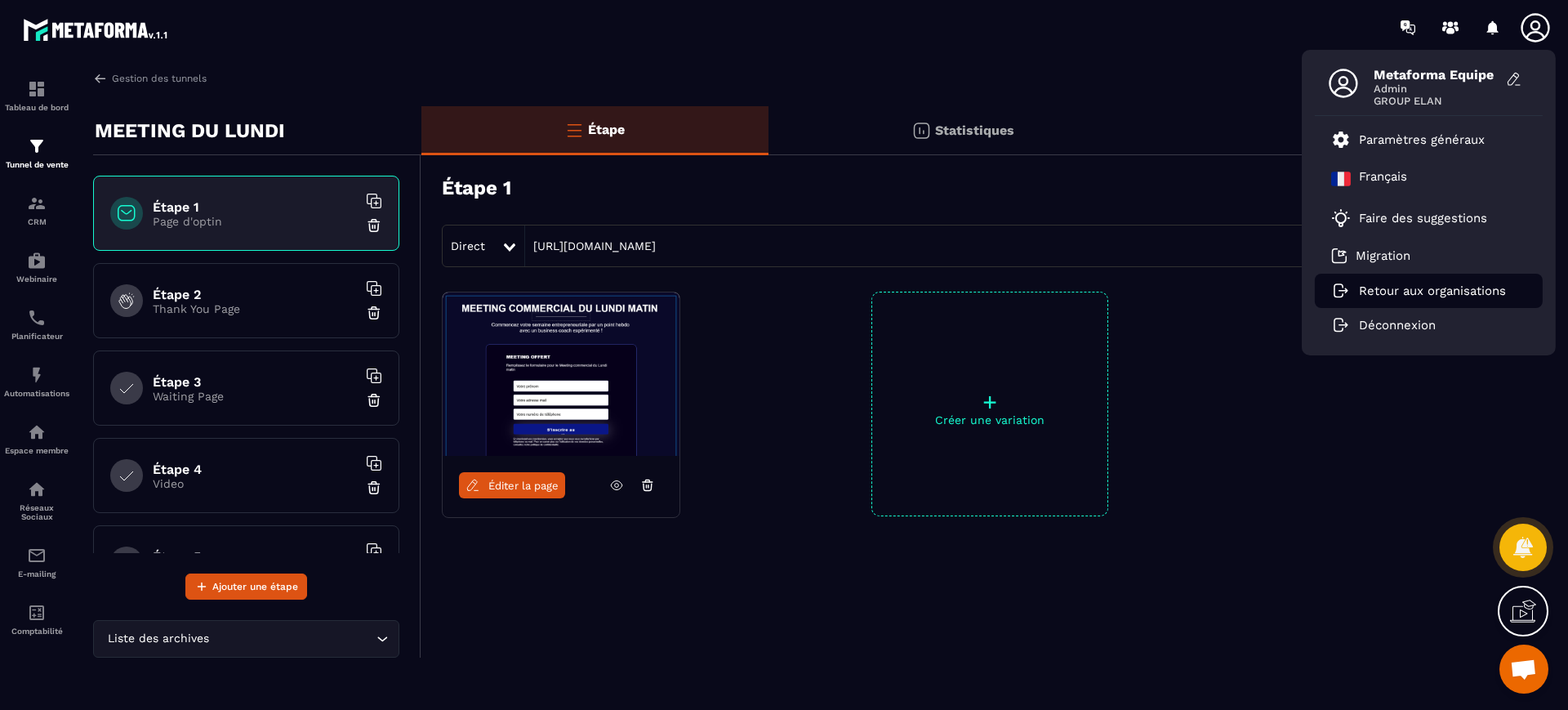
click at [1378, 283] on p "Retour aux organisations" at bounding box center [1432, 291] width 147 height 15
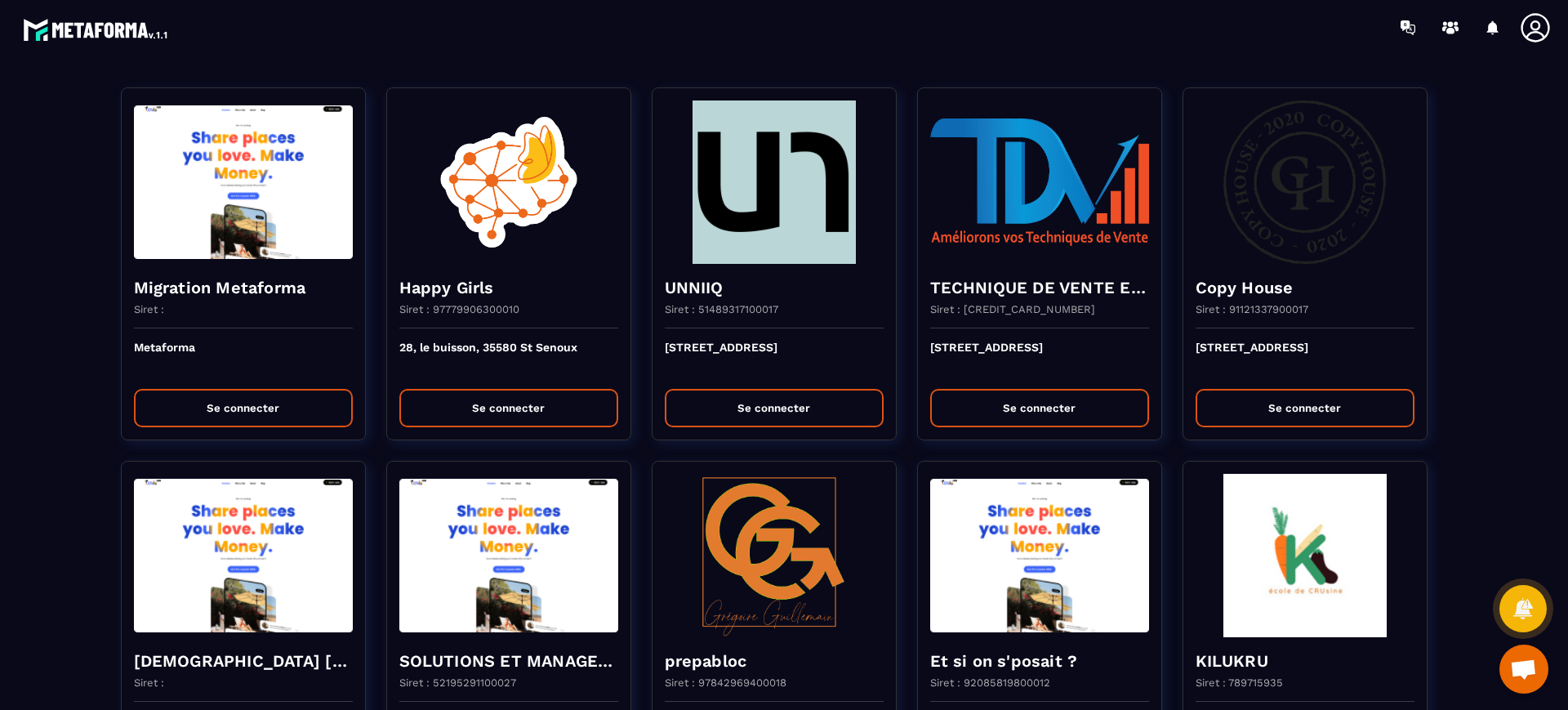
click at [917, 43] on div at bounding box center [880, 27] width 1376 height 55
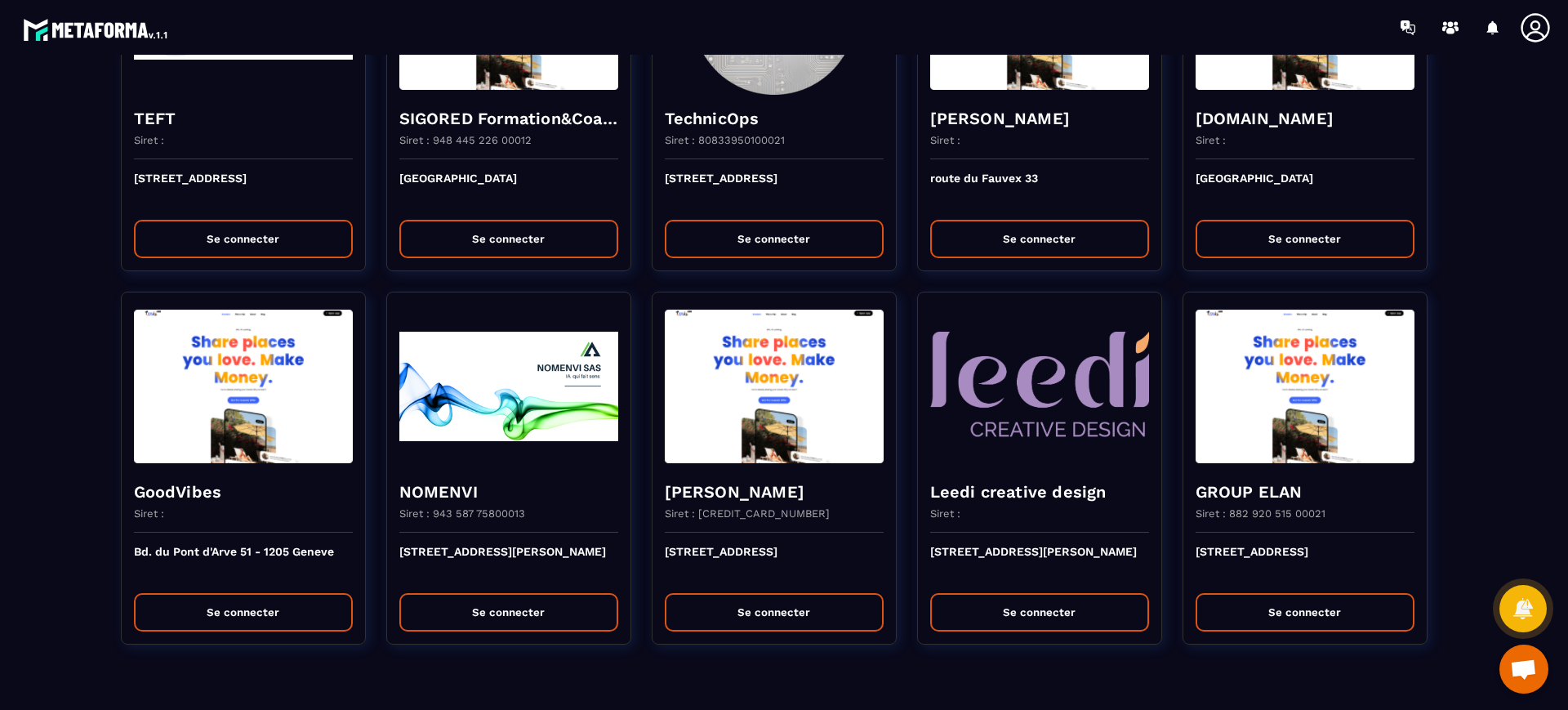
scroll to position [2762, 0]
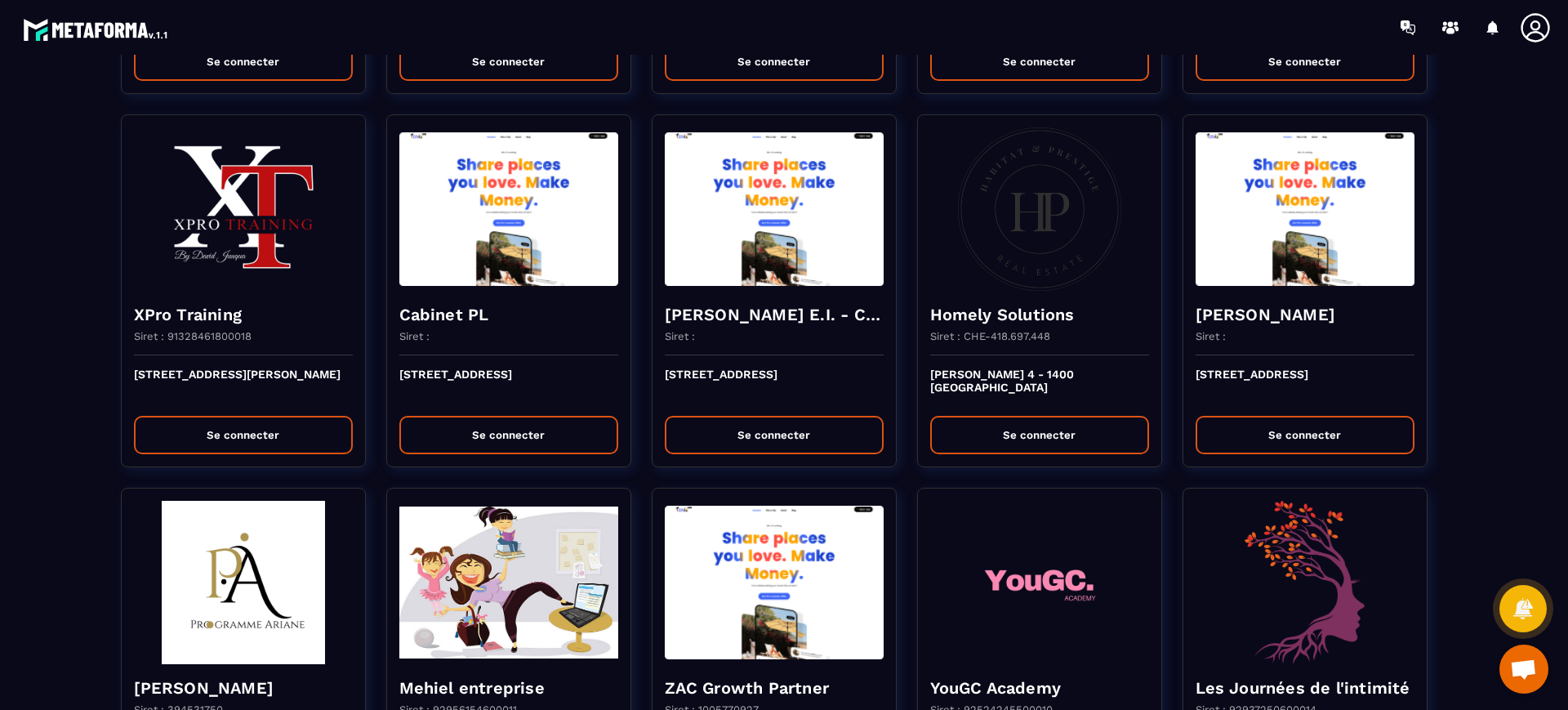
scroll to position [1047, 0]
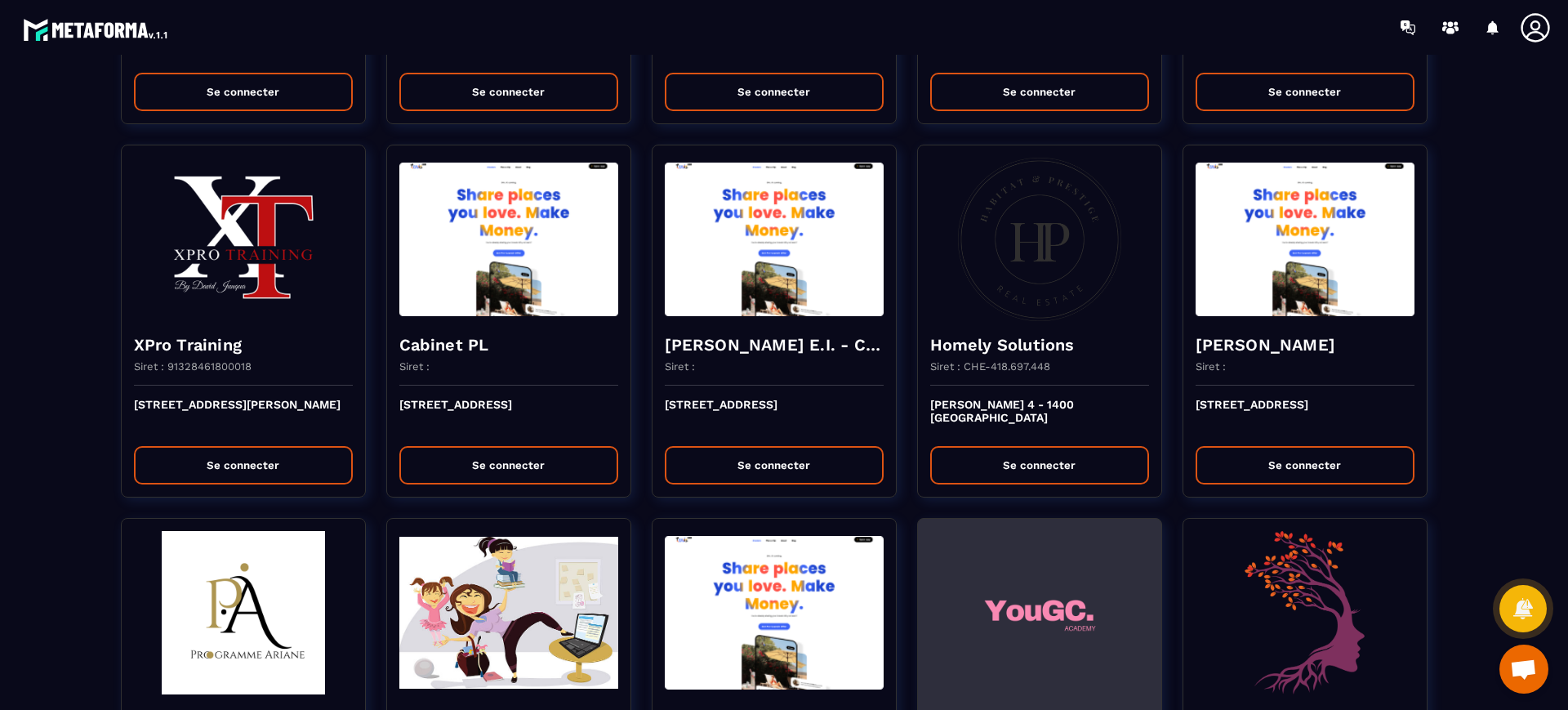
click at [965, 621] on img at bounding box center [1039, 613] width 219 height 164
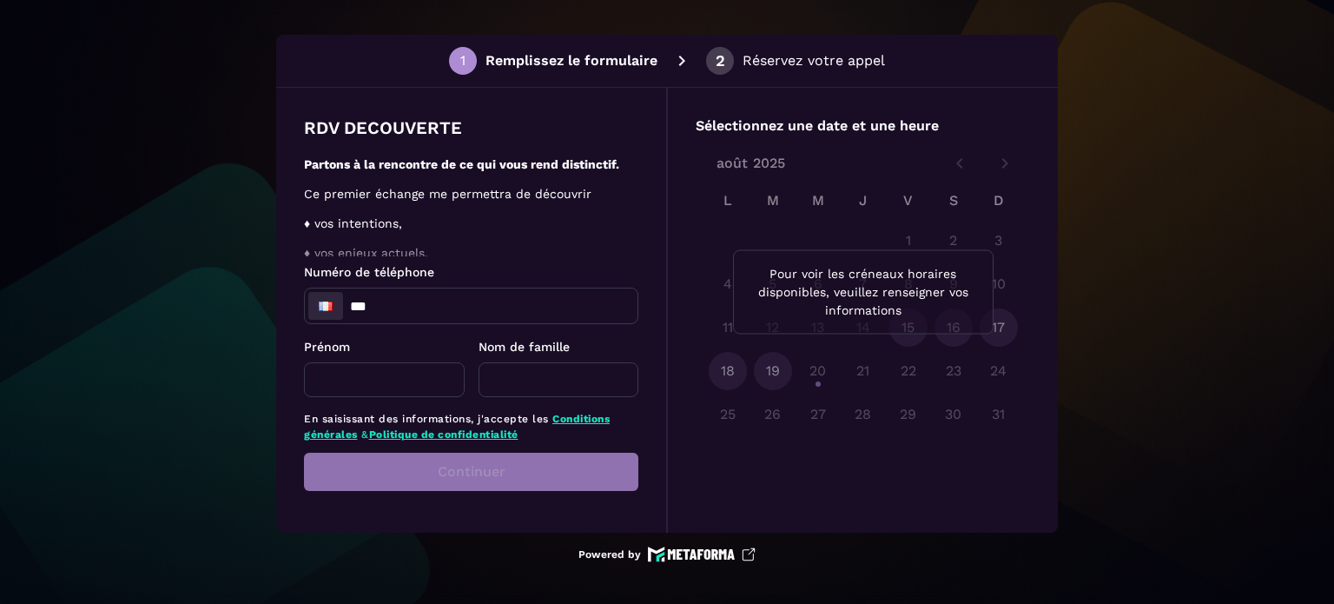
click at [469, 318] on input "***" at bounding box center [471, 305] width 333 height 35
